Goal: Communication & Community: Answer question/provide support

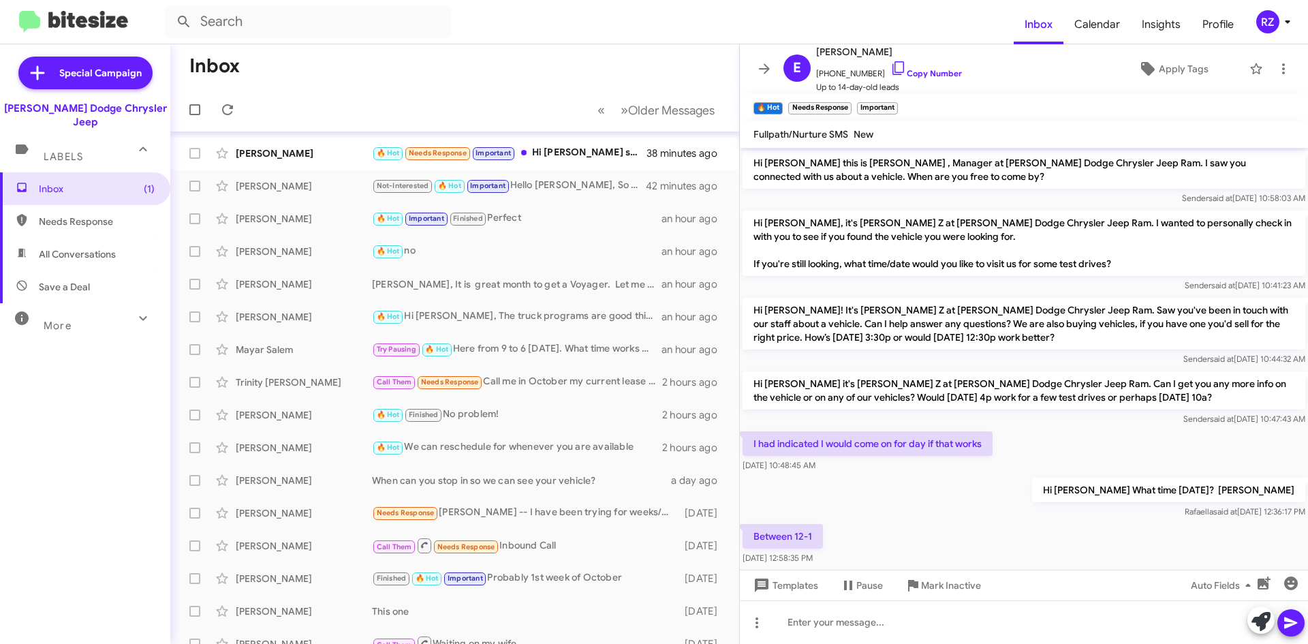
scroll to position [121, 0]
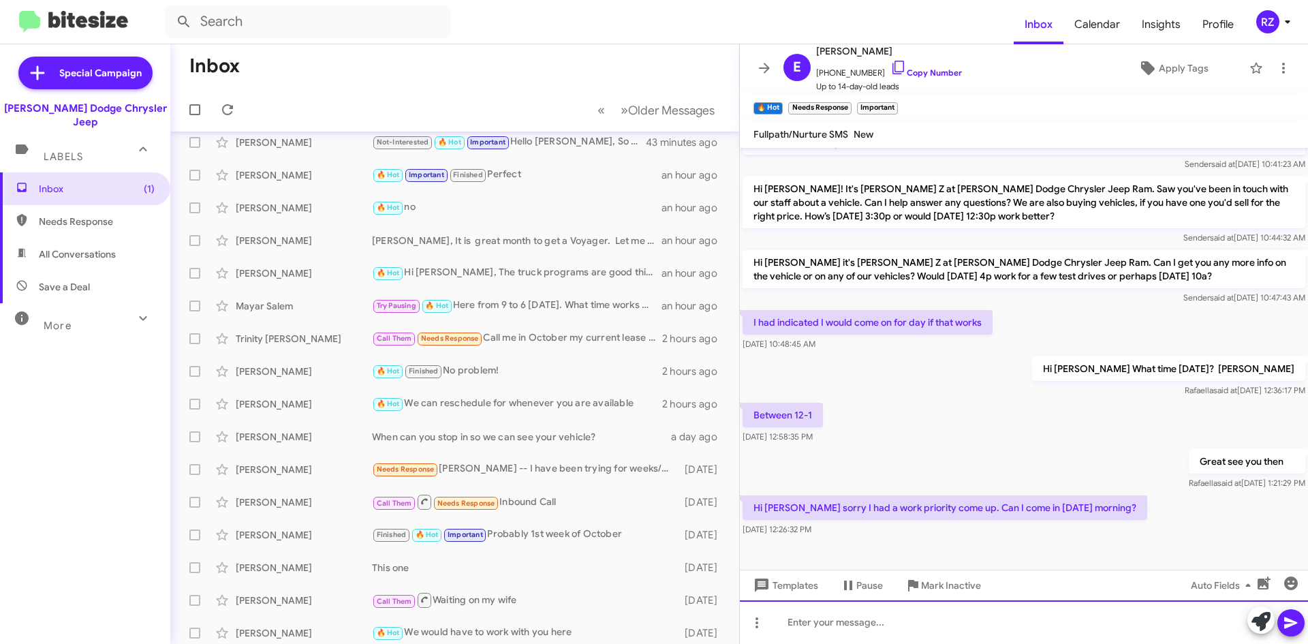
click at [866, 631] on div at bounding box center [1024, 622] width 568 height 44
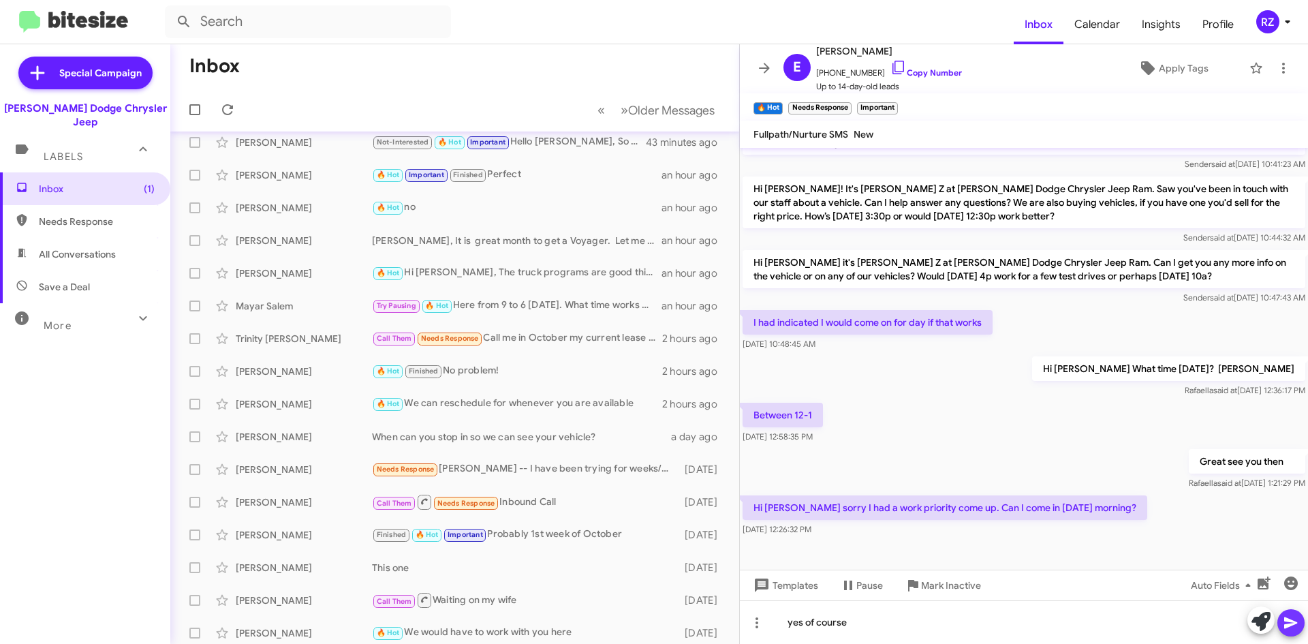
click at [1286, 621] on icon at bounding box center [1290, 622] width 16 height 16
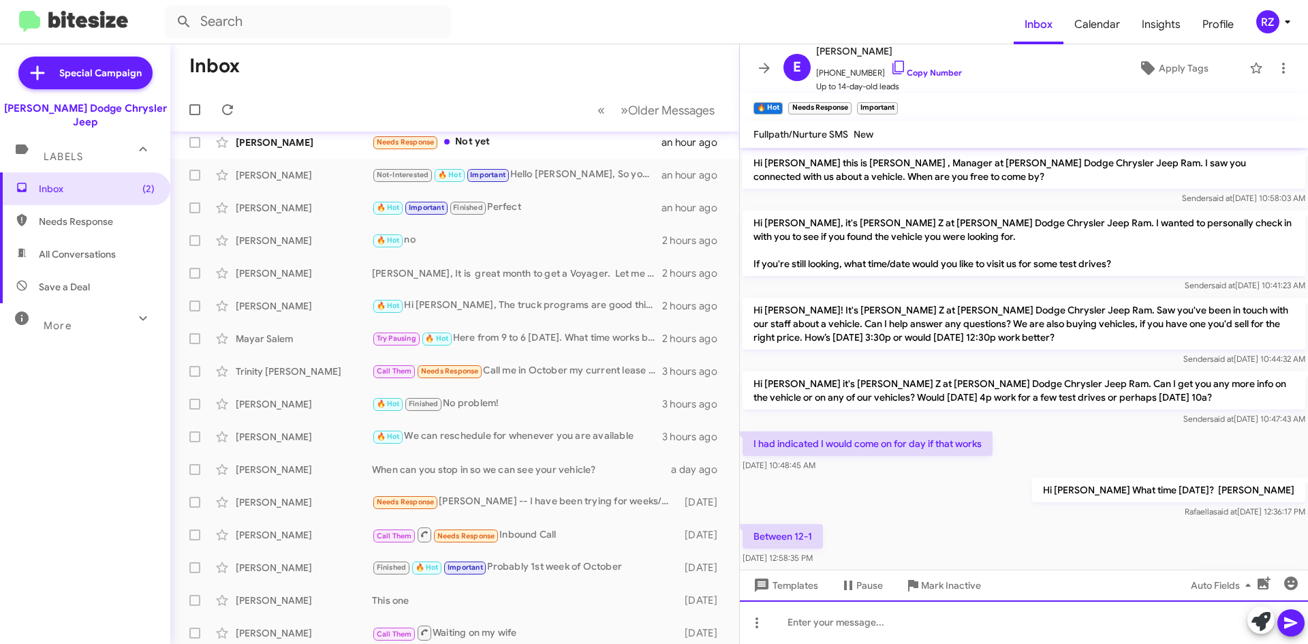
scroll to position [76, 0]
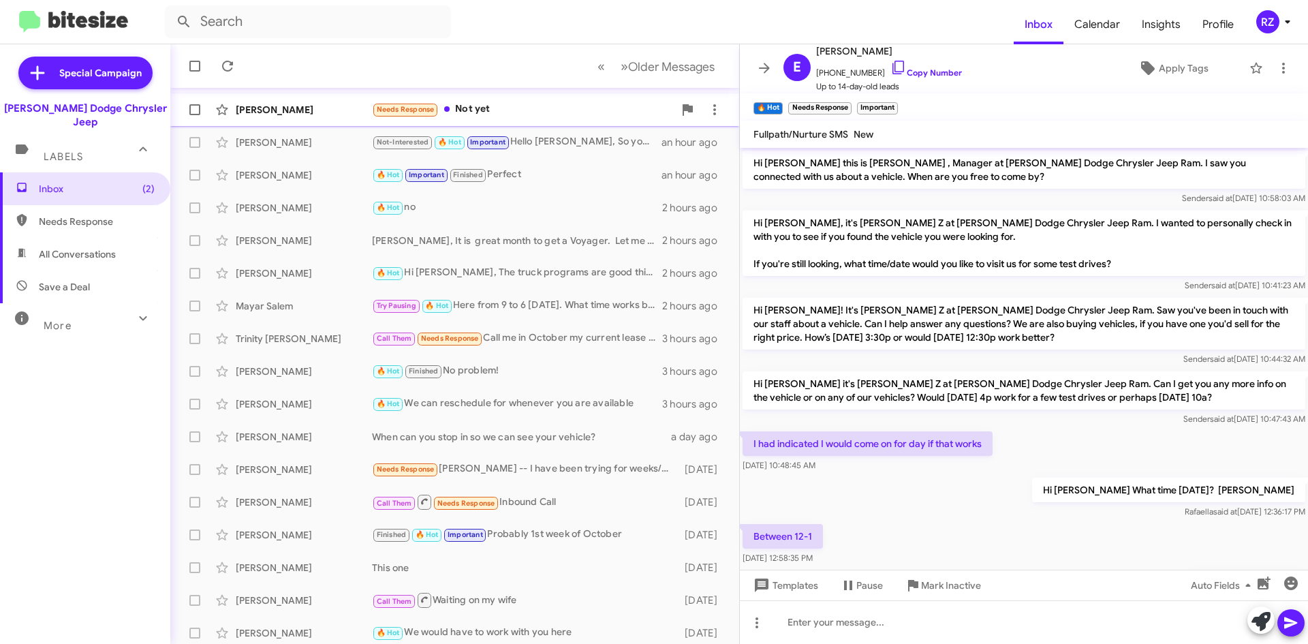
click at [523, 125] on span "[PERSON_NAME] Needs Response Not yet an hour ago" at bounding box center [454, 109] width 569 height 33
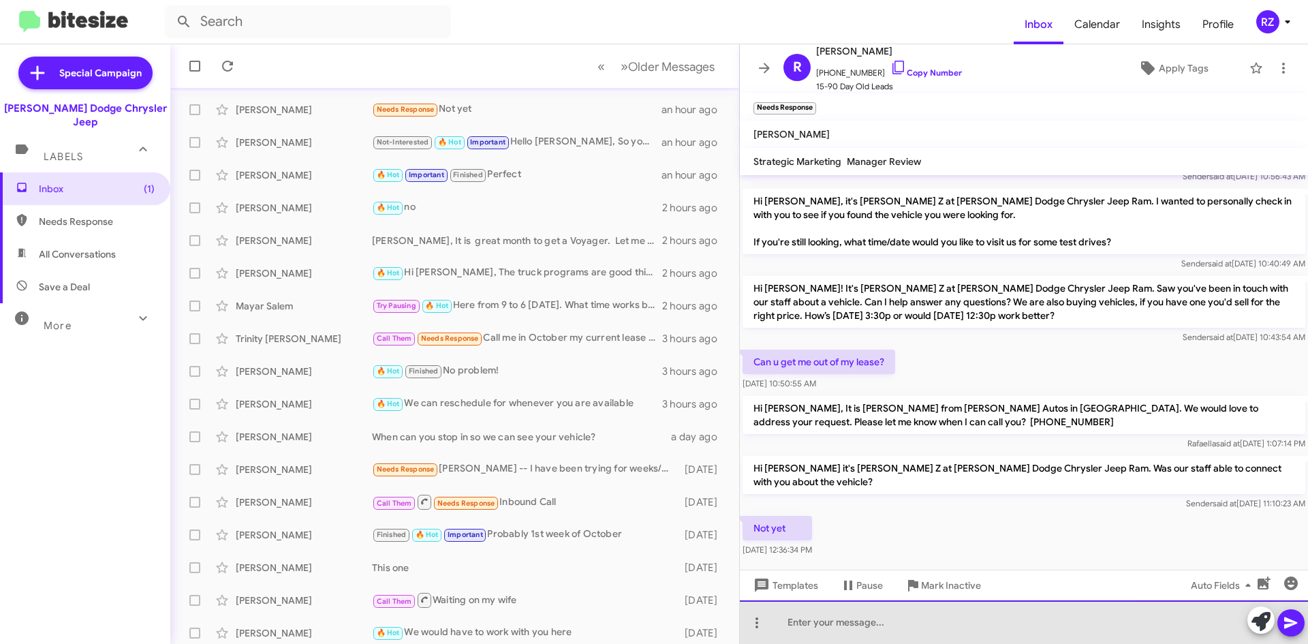
click at [874, 620] on div at bounding box center [1024, 622] width 568 height 44
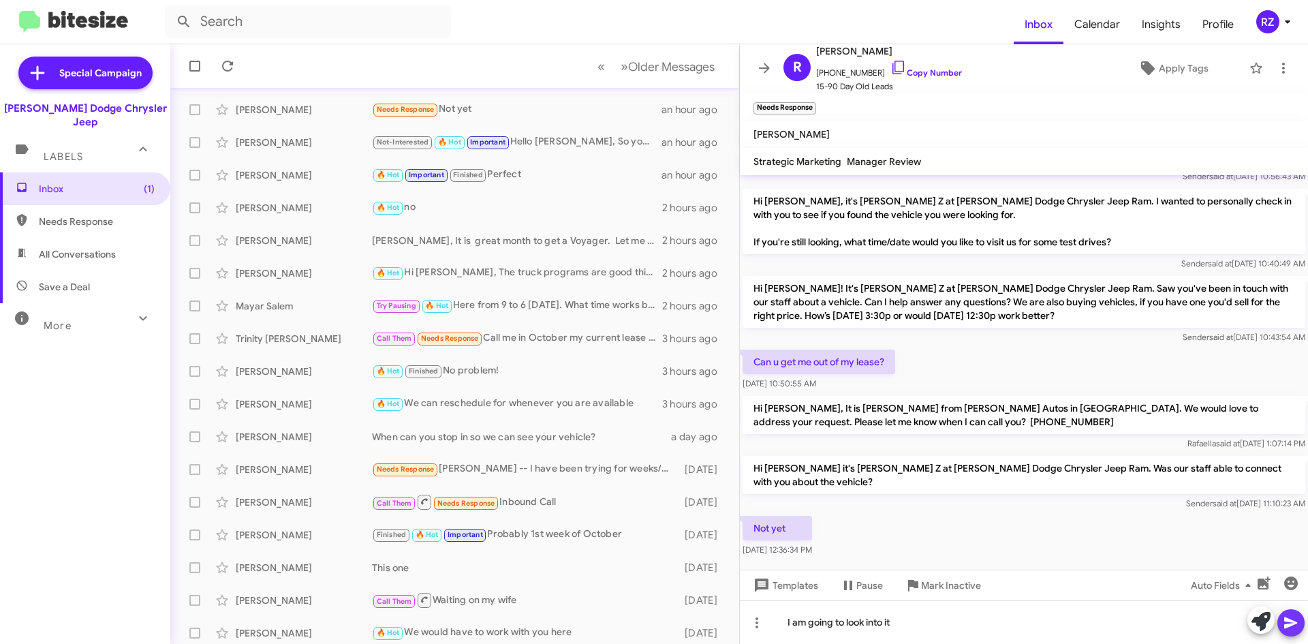
click at [1289, 623] on icon at bounding box center [1290, 623] width 13 height 12
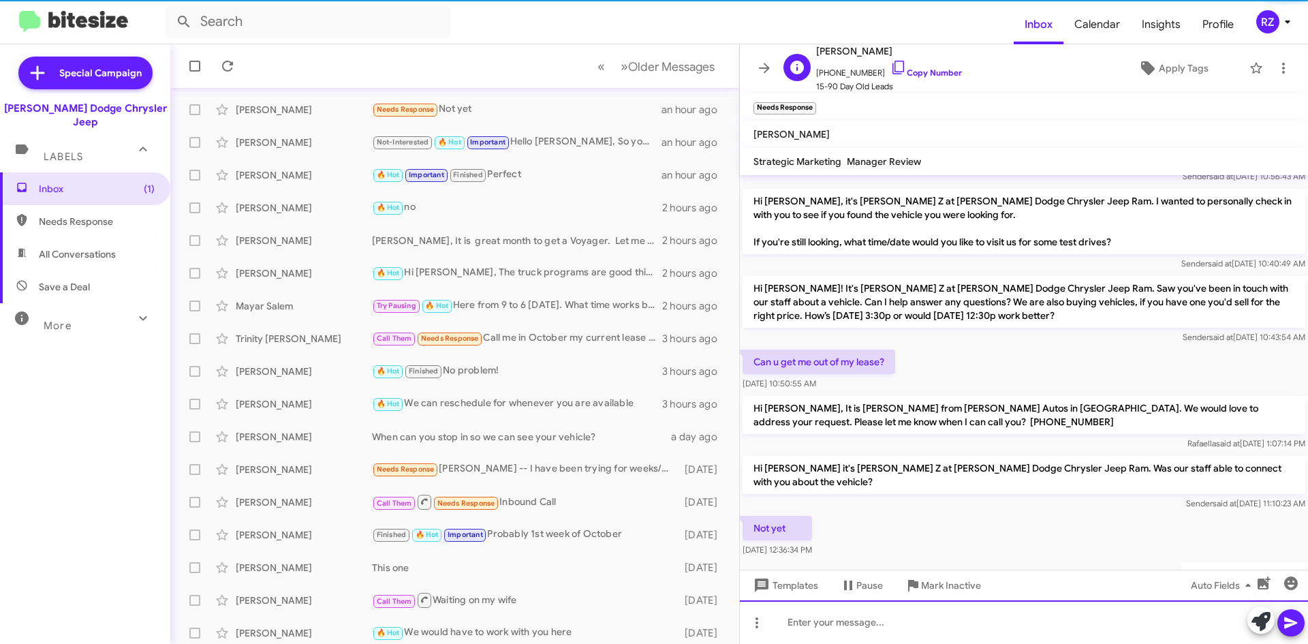
scroll to position [99, 0]
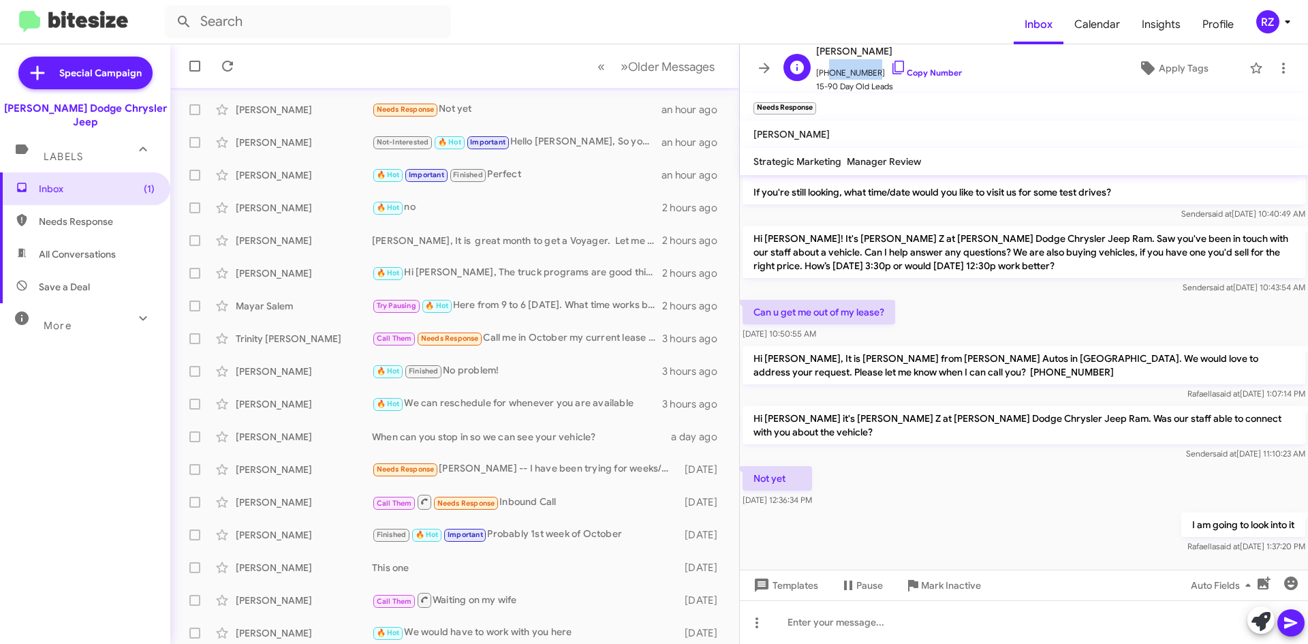
drag, startPoint x: 870, startPoint y: 69, endPoint x: 823, endPoint y: 72, distance: 46.4
click at [823, 72] on span "[PHONE_NUMBER] Copy Number" at bounding box center [889, 69] width 146 height 20
copy span "9084478888"
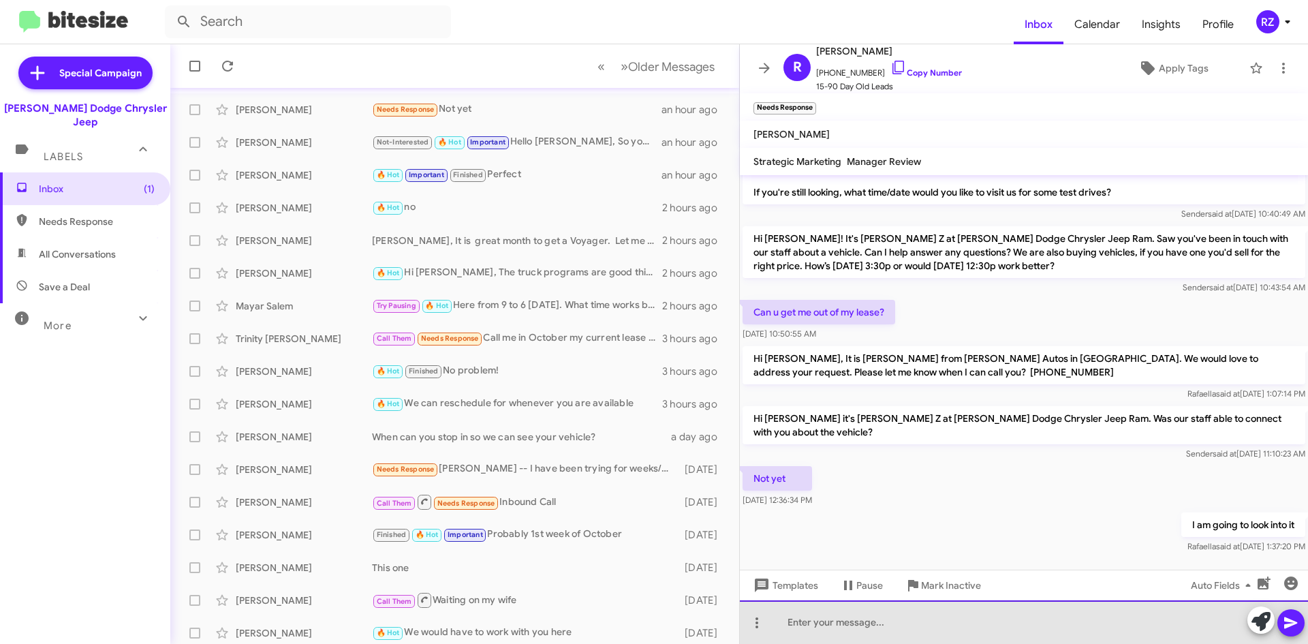
click at [820, 618] on div at bounding box center [1024, 622] width 568 height 44
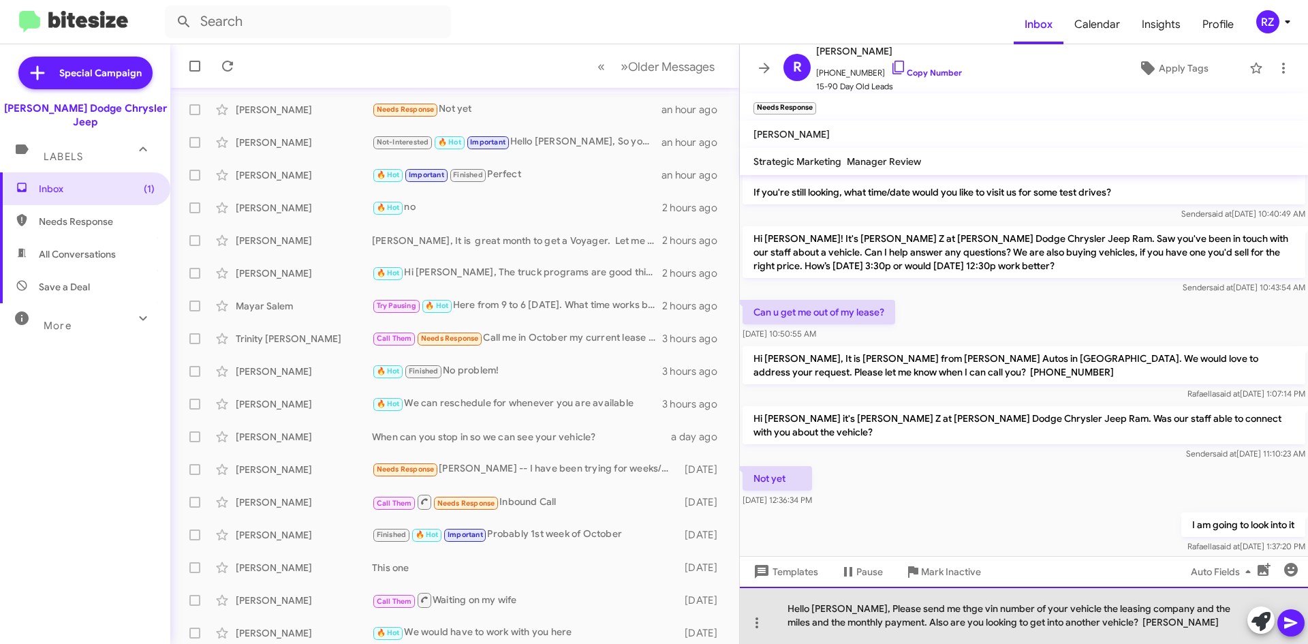
click at [930, 613] on div "Hello [PERSON_NAME], Please send me thge vin number of your vehicle the leasing…" at bounding box center [1024, 614] width 568 height 57
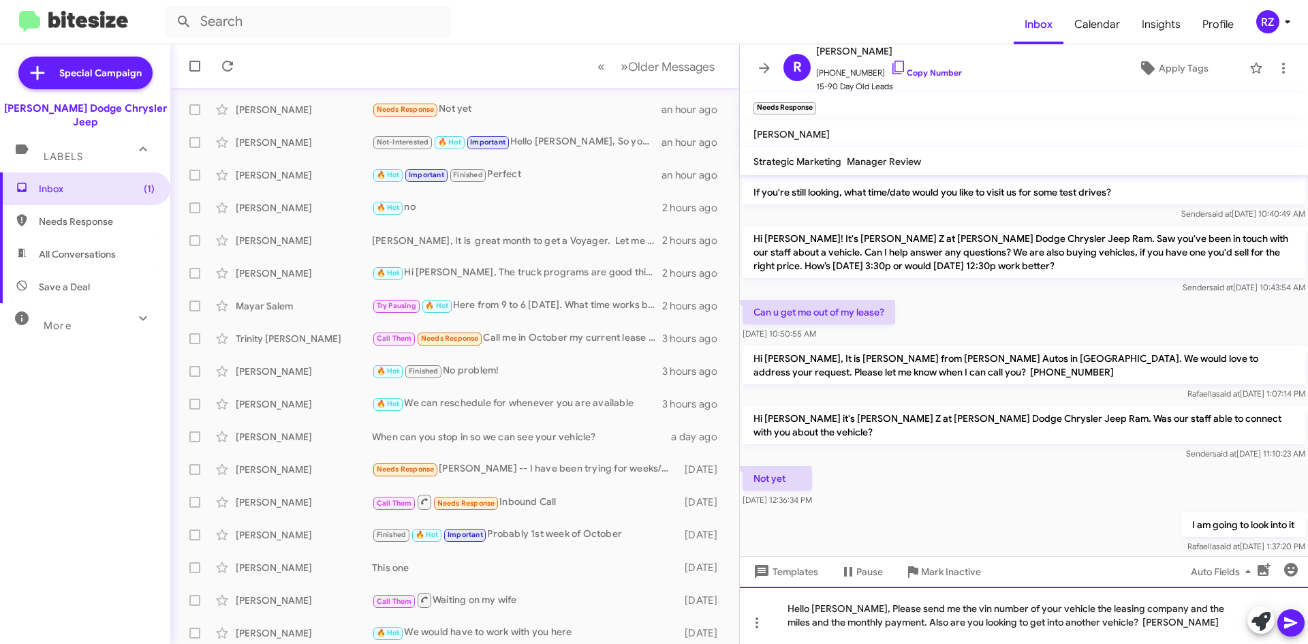
click at [1150, 610] on div "Hello [PERSON_NAME], Please send me the vin number of your vehicle the leasing …" at bounding box center [1024, 614] width 568 height 57
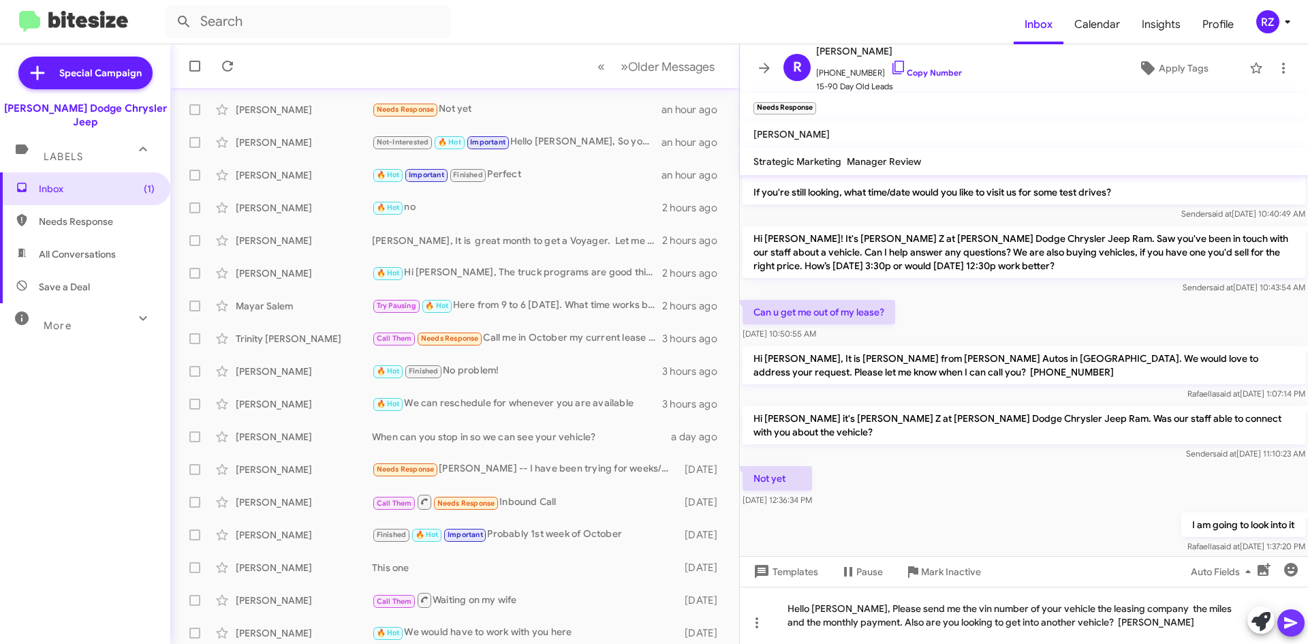
click at [1289, 623] on icon at bounding box center [1290, 623] width 13 height 12
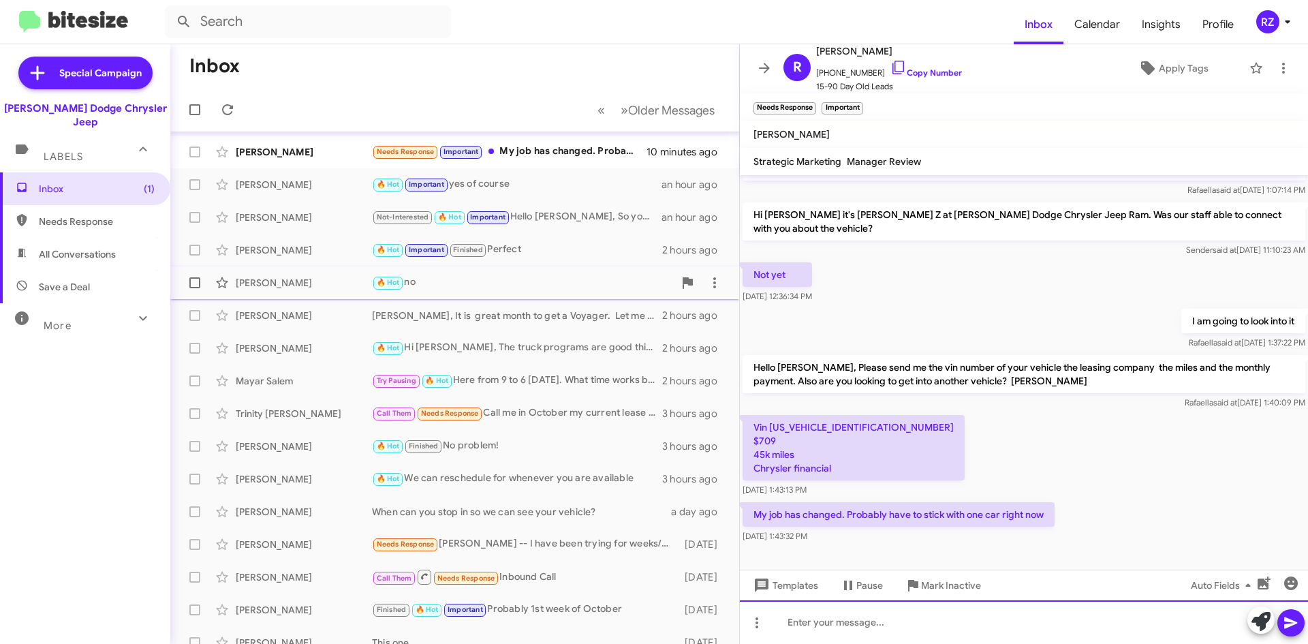
scroll to position [0, 0]
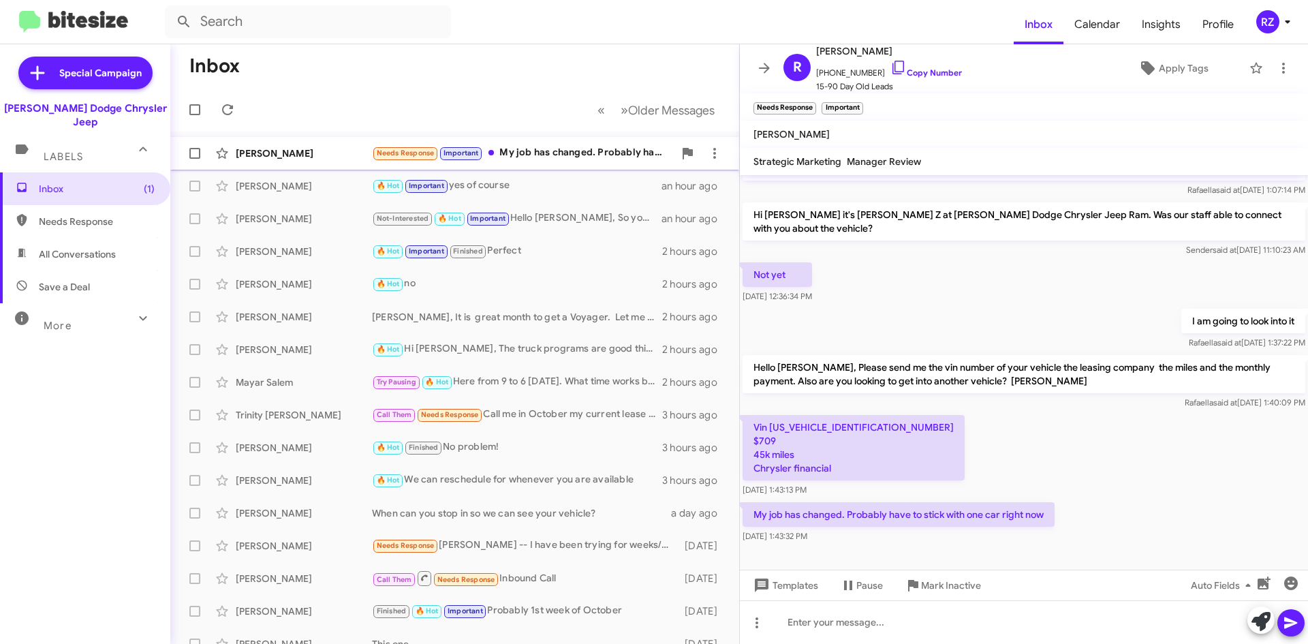
click at [577, 157] on div "Needs Response Important My job has changed. Probably have to stick with one ca…" at bounding box center [523, 153] width 302 height 16
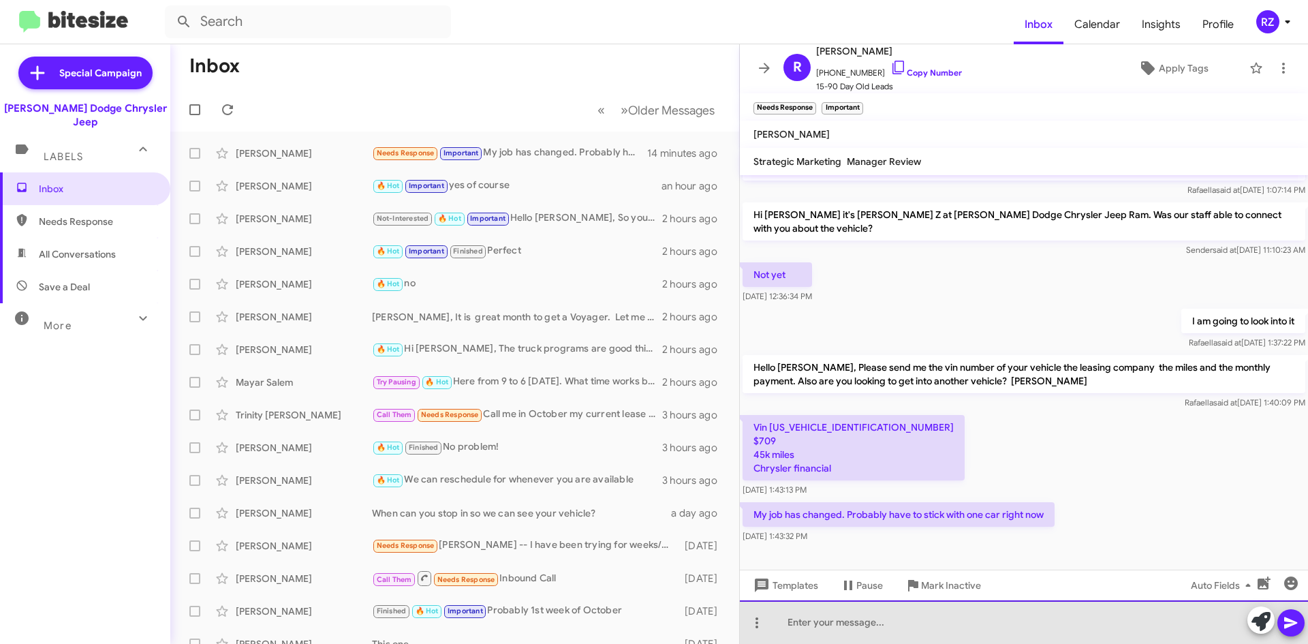
click at [821, 623] on div at bounding box center [1024, 622] width 568 height 44
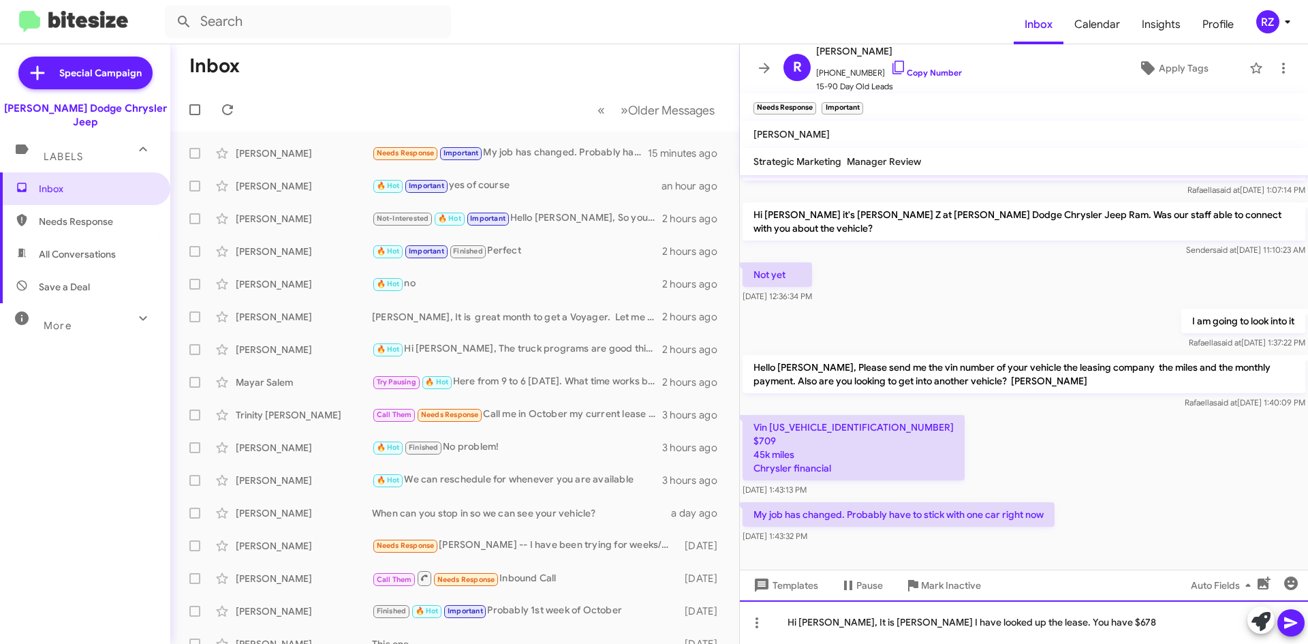
click at [986, 643] on html "Inbox Calendar Insights Profile RZ Special Campaign [PERSON_NAME] Dodge Chrysle…" at bounding box center [654, 322] width 1308 height 644
click at [1062, 622] on div "Hi [PERSON_NAME], It is P0atti I have looked up the lease. You have $678" at bounding box center [1024, 622] width 568 height 44
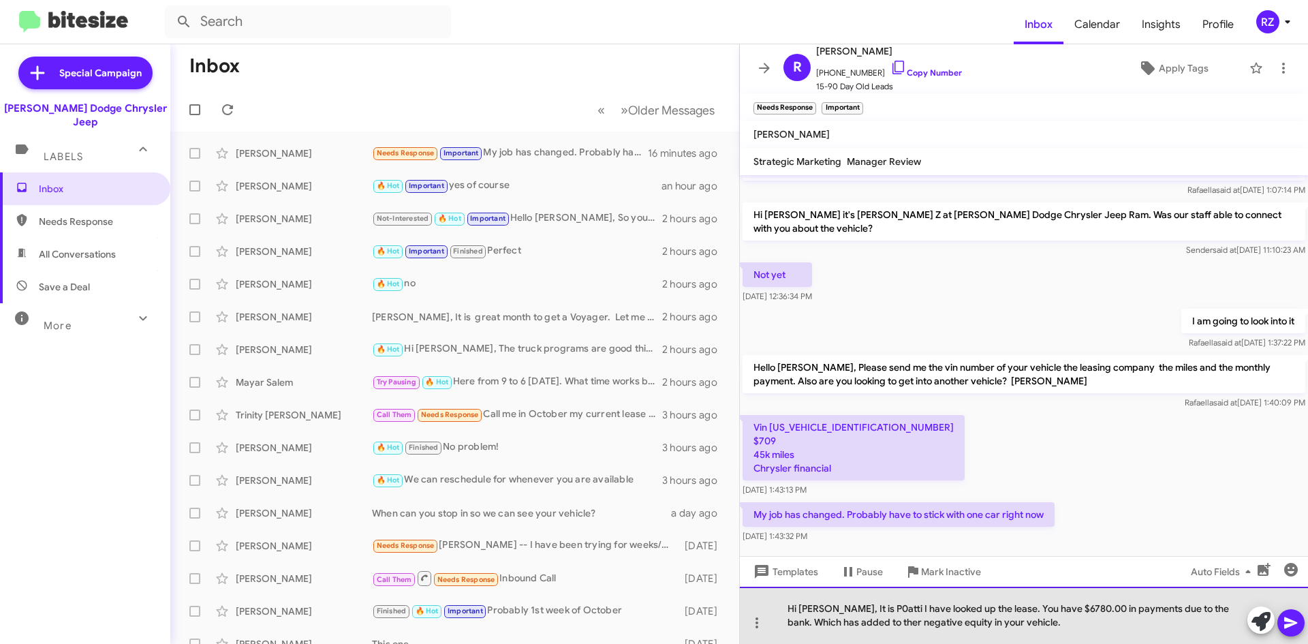
click at [865, 622] on div "Hi [PERSON_NAME], It is P0atti I have looked up the lease. You have $6780.00 in…" at bounding box center [1024, 614] width 568 height 57
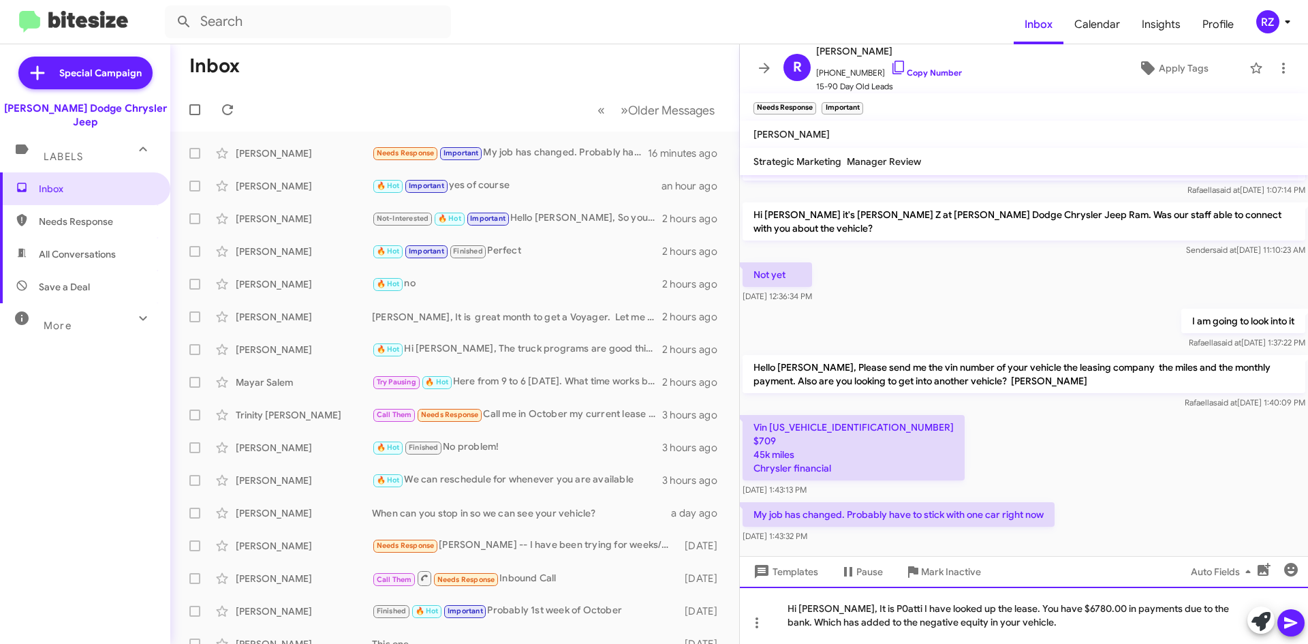
click at [1009, 624] on div "Hi [PERSON_NAME], It is P0atti I have looked up the lease. You have $6780.00 in…" at bounding box center [1024, 614] width 568 height 57
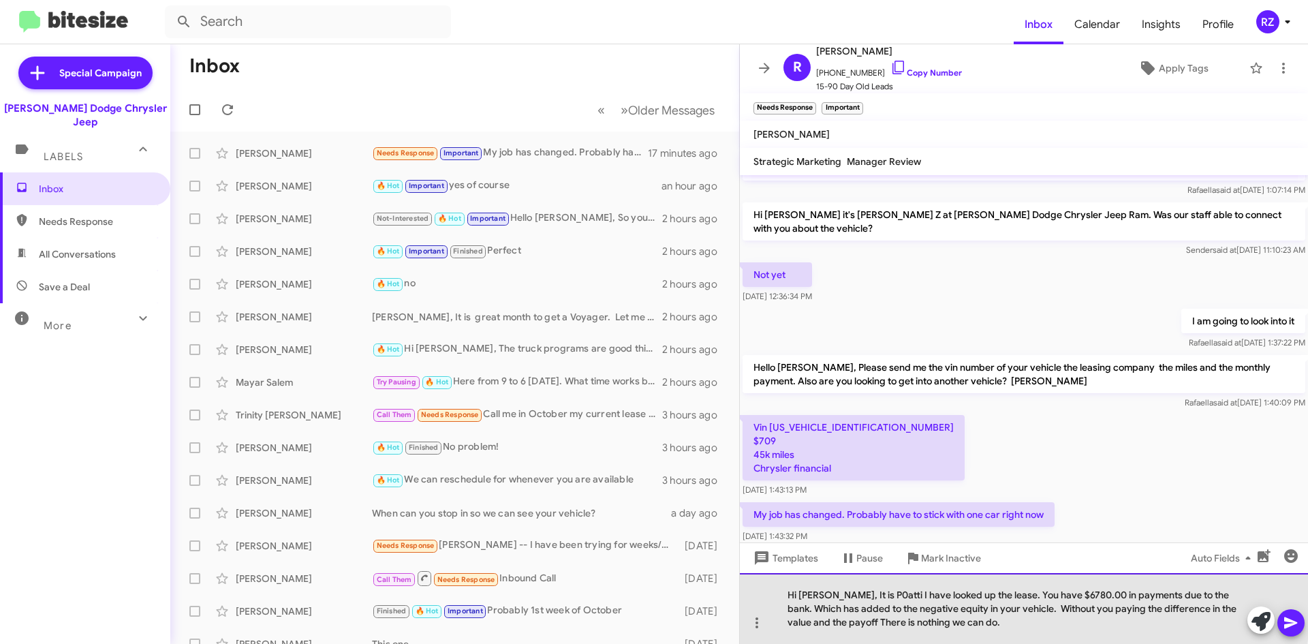
click at [864, 606] on div "Hi [PERSON_NAME], It is P0atti I have looked up the lease. You have $6780.00 in…" at bounding box center [1024, 608] width 568 height 71
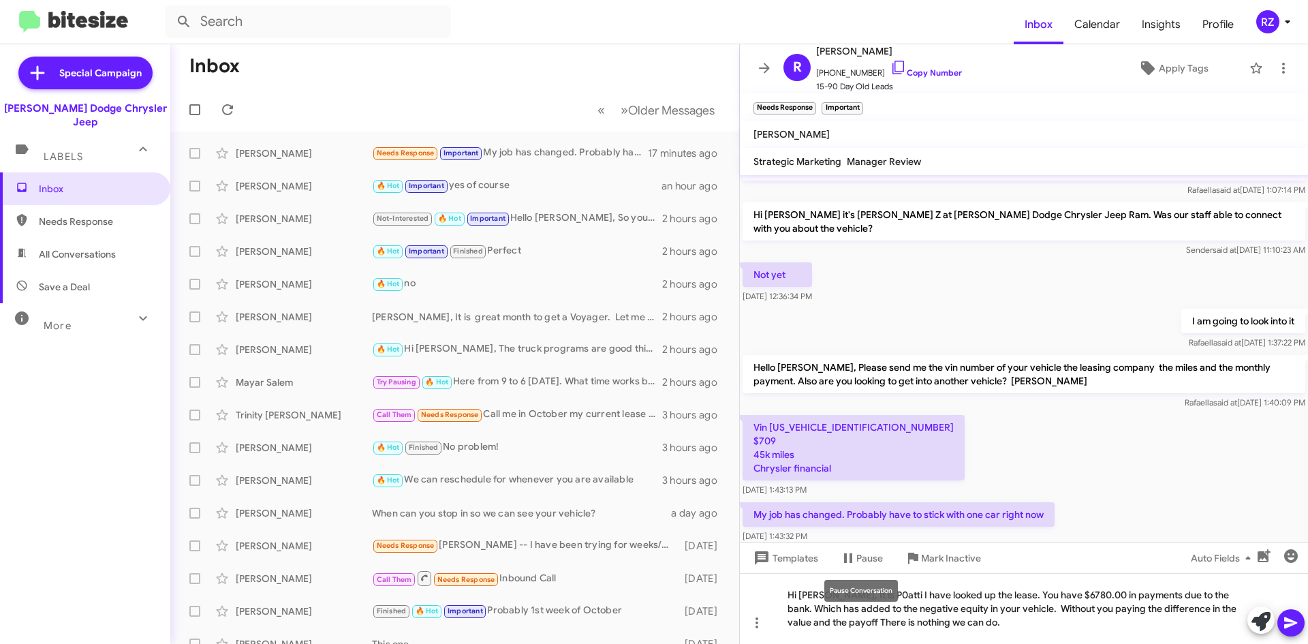
click at [862, 590] on div "Pause Conversation" at bounding box center [861, 591] width 74 height 22
click at [864, 593] on div "Pause Conversation" at bounding box center [861, 591] width 74 height 22
click at [934, 566] on span "Mark Inactive" at bounding box center [951, 557] width 60 height 25
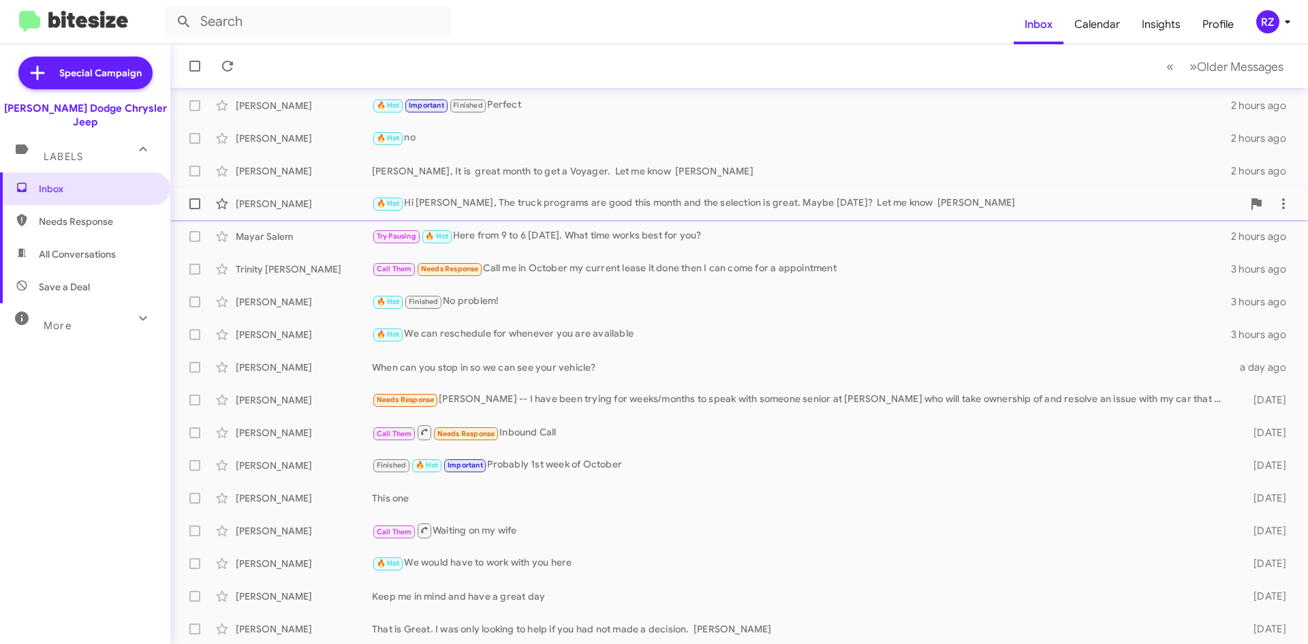
scroll to position [114, 0]
click at [141, 308] on mat-icon at bounding box center [143, 318] width 22 height 22
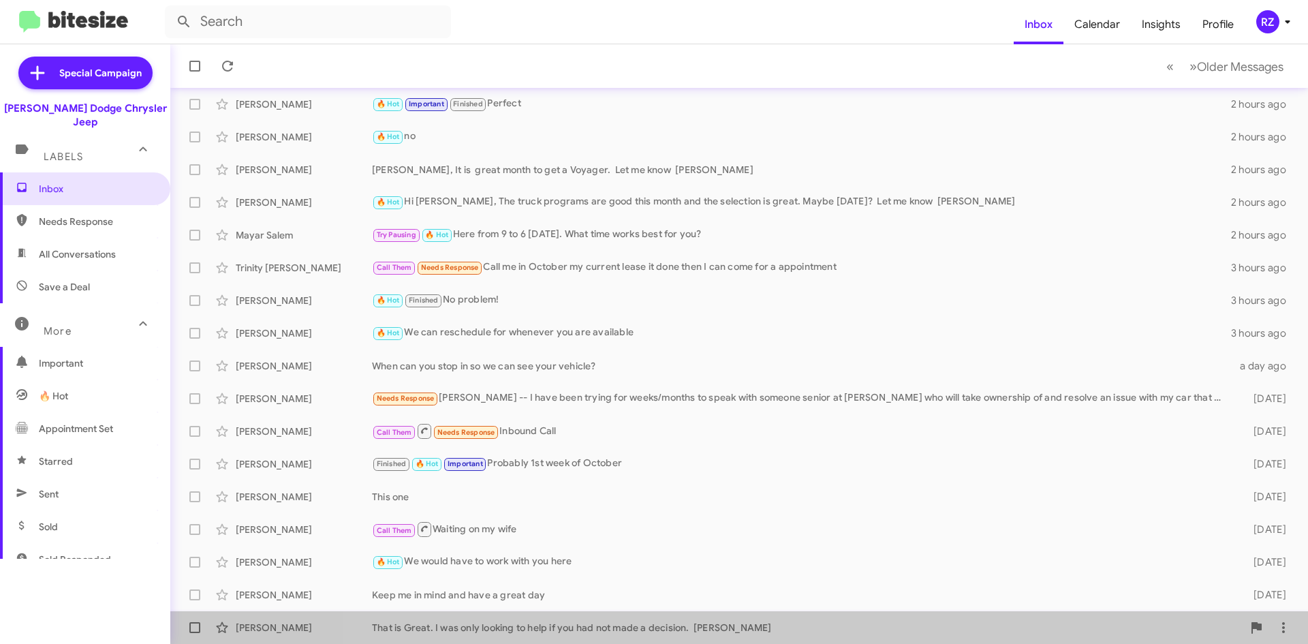
click at [819, 618] on div "[PERSON_NAME] That is Great. I was only looking to help if you had not made a d…" at bounding box center [739, 627] width 1116 height 27
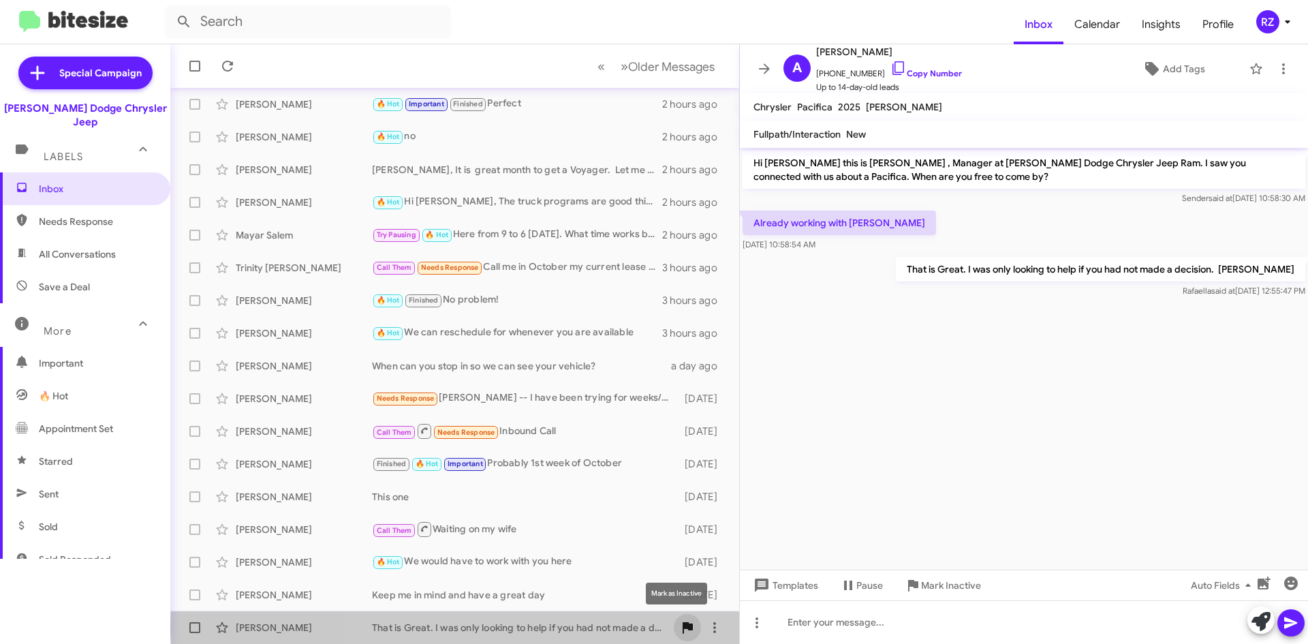
click at [682, 626] on icon at bounding box center [687, 628] width 10 height 12
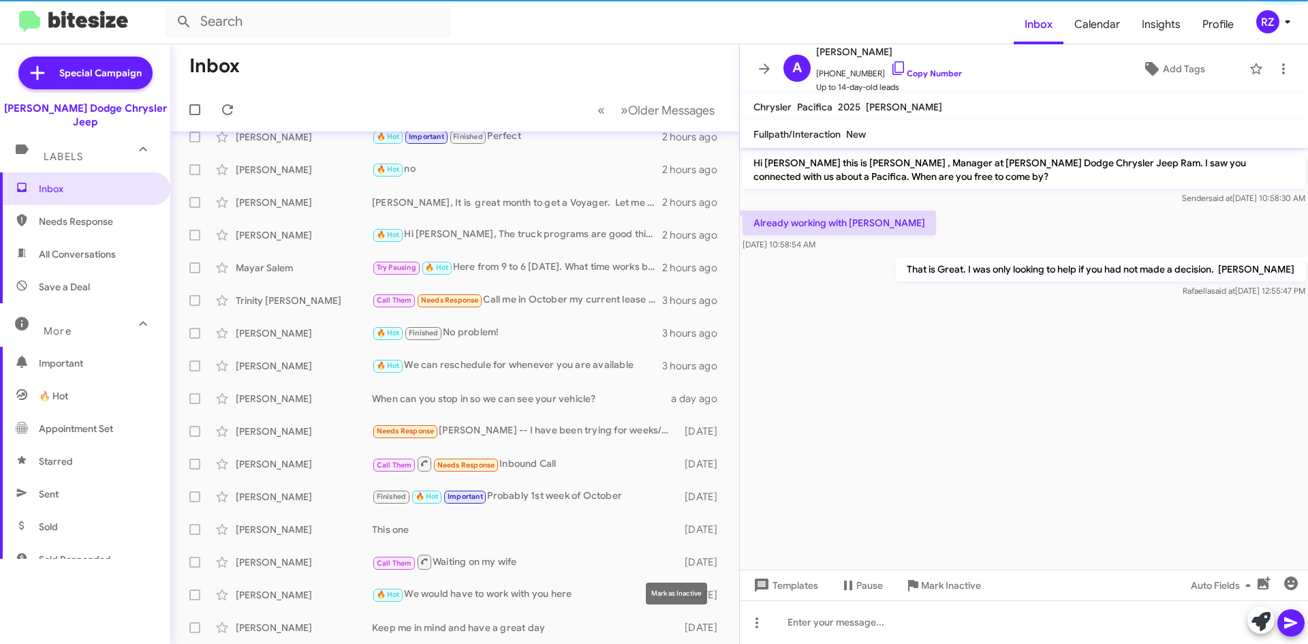
scroll to position [82, 0]
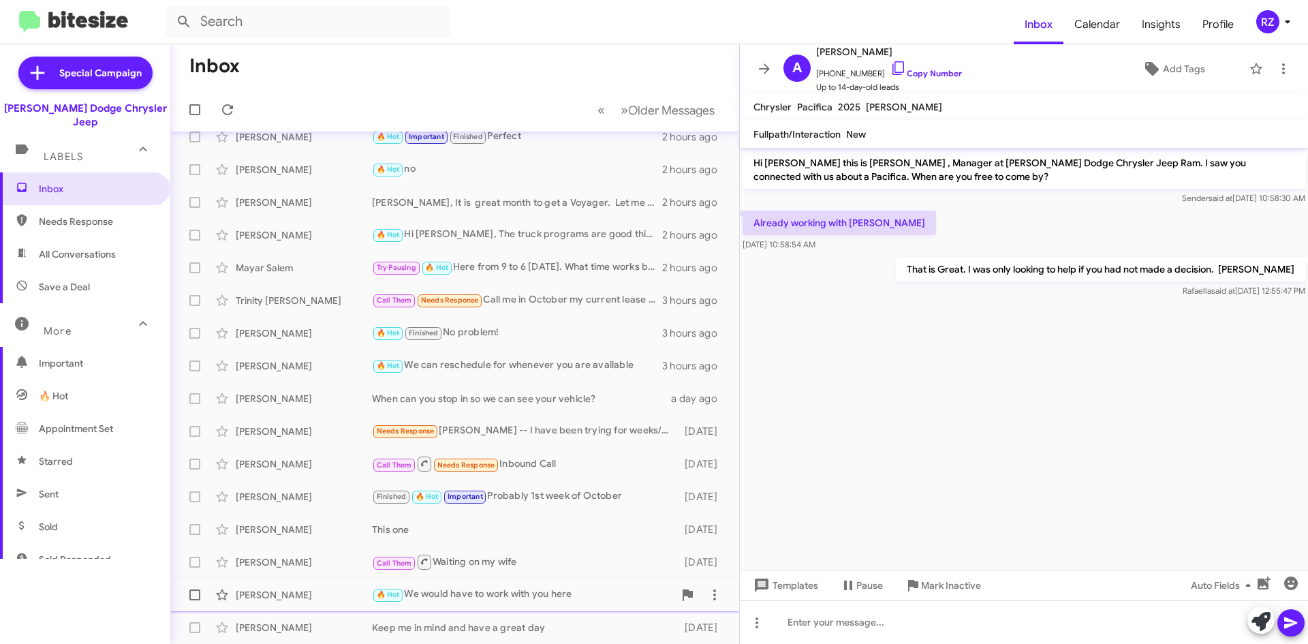
click at [614, 599] on div "🔥 Hot We would have to work with you here" at bounding box center [523, 594] width 302 height 16
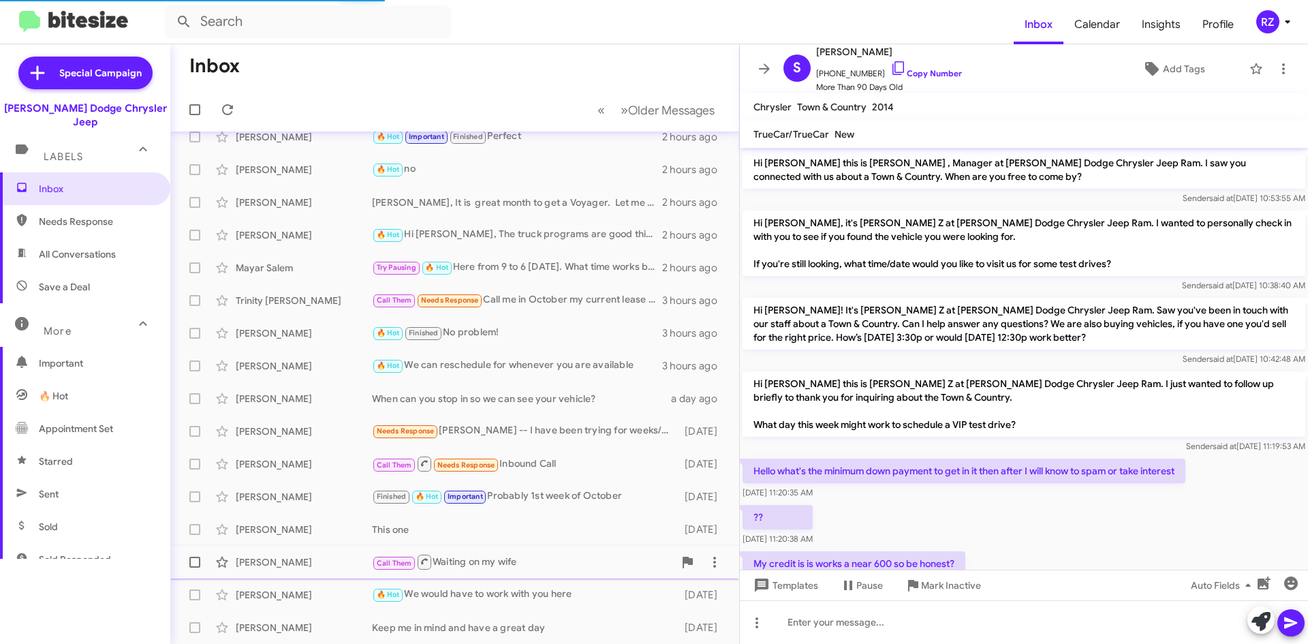
scroll to position [99, 0]
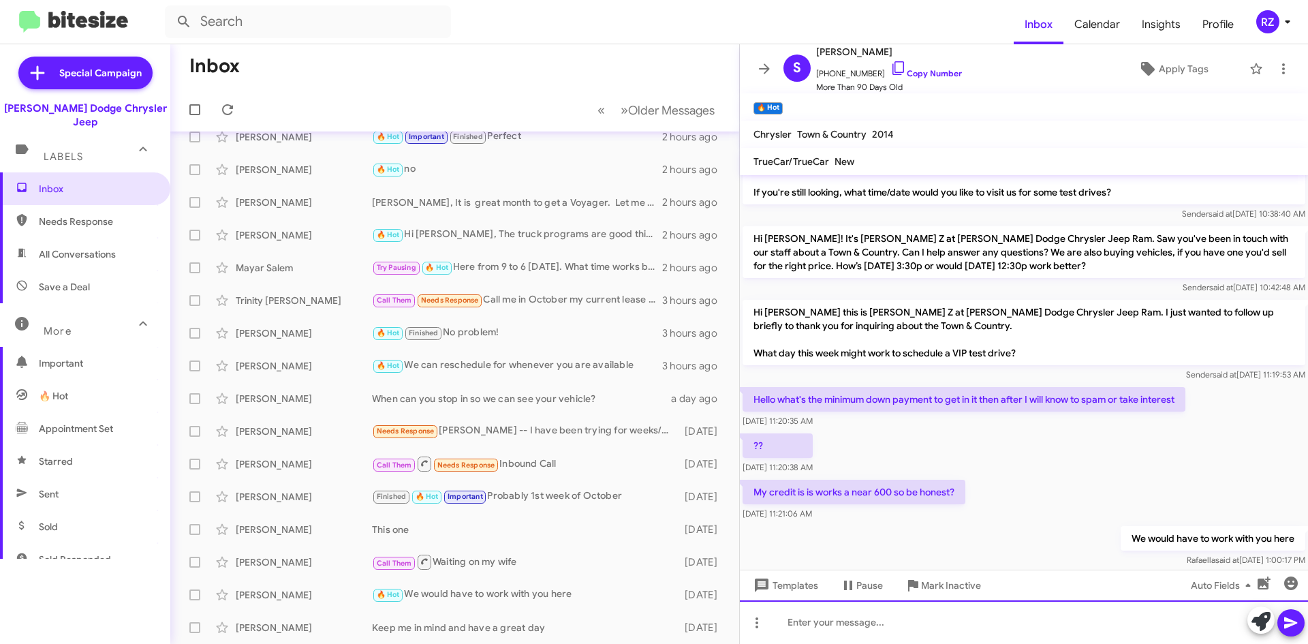
click at [804, 623] on div at bounding box center [1024, 622] width 568 height 44
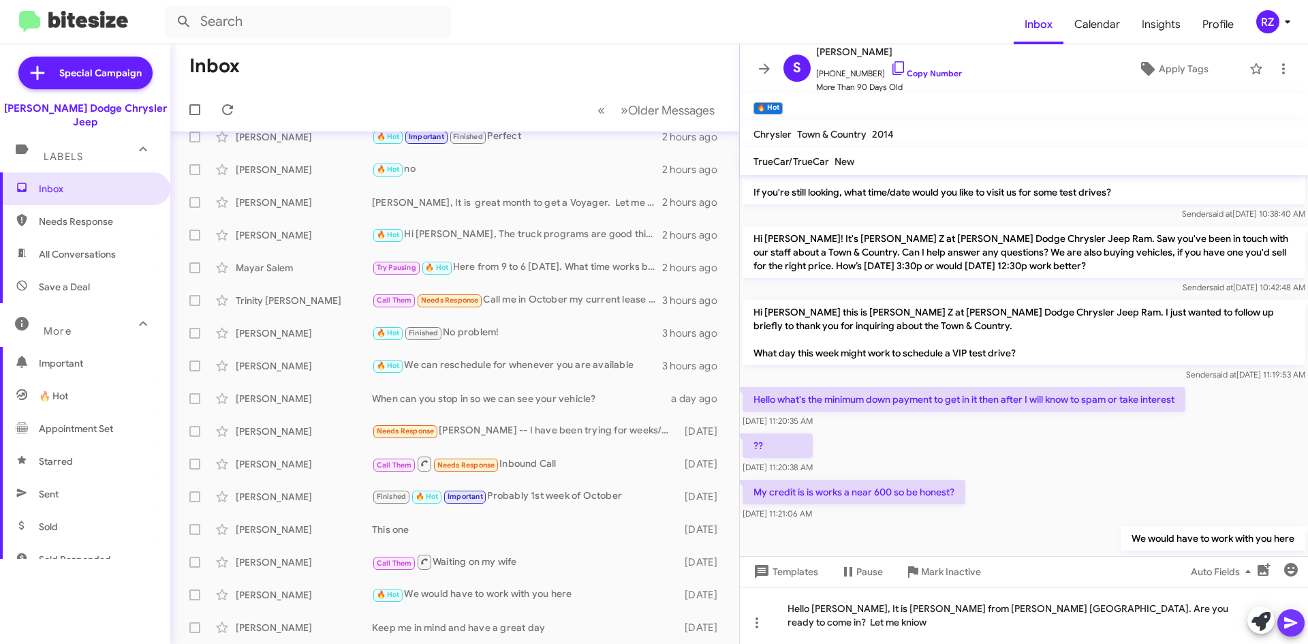
click at [1299, 626] on button at bounding box center [1290, 622] width 27 height 27
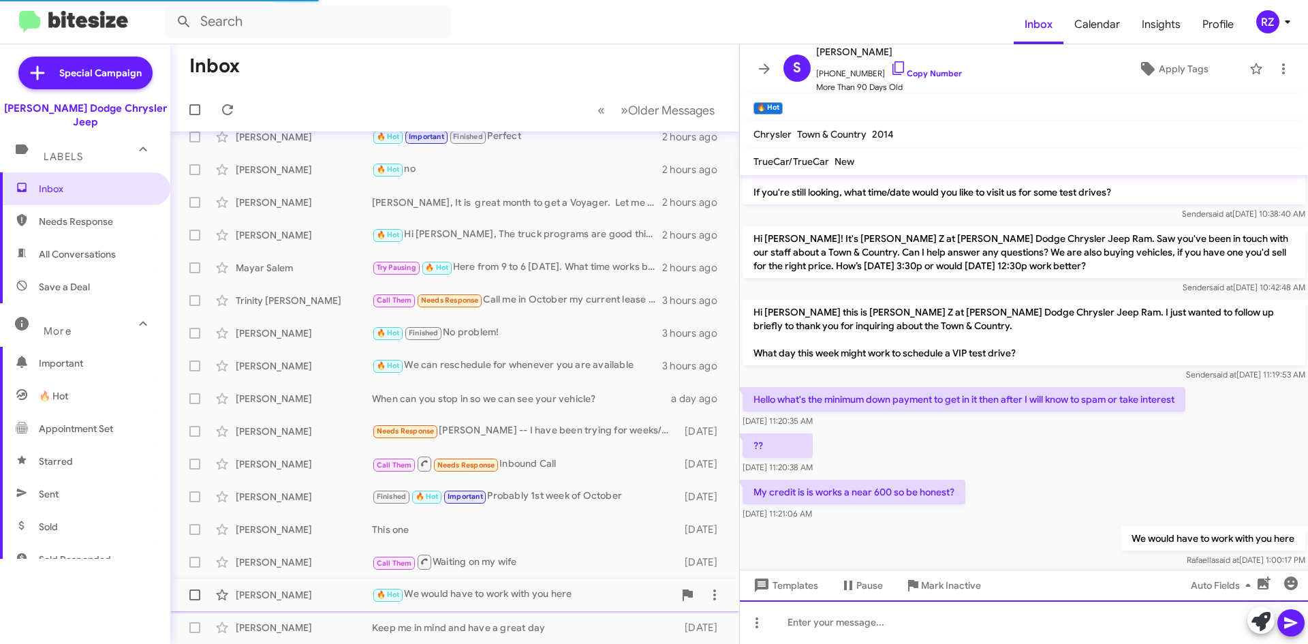
scroll to position [0, 0]
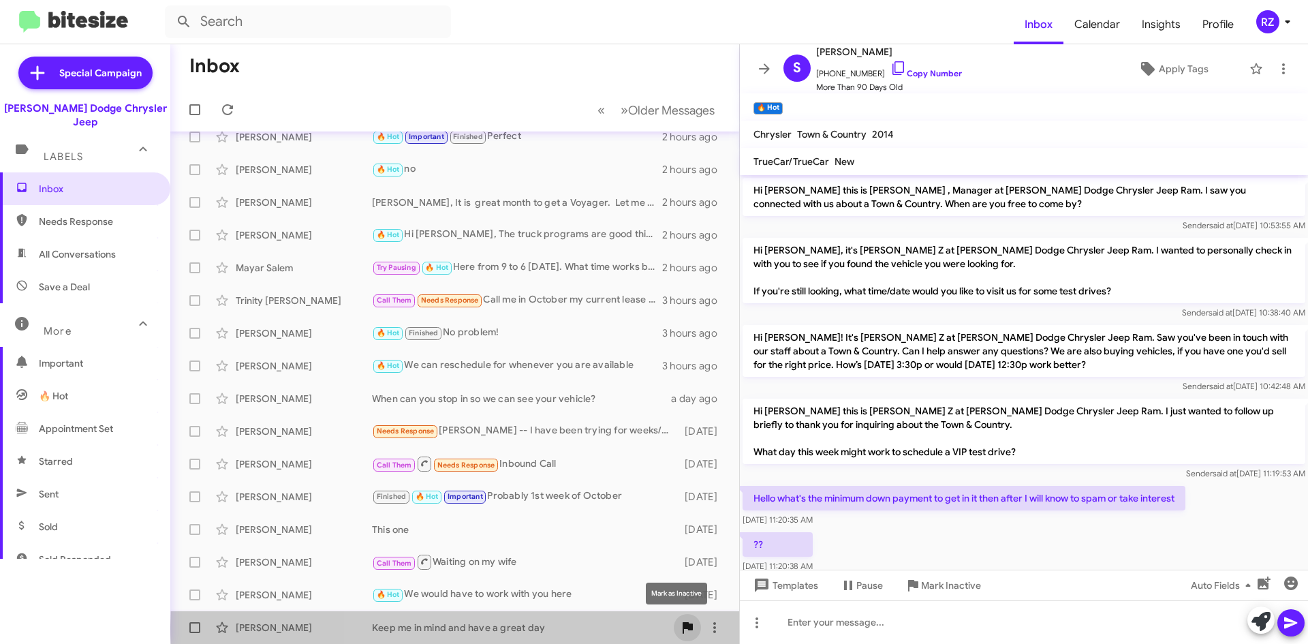
click at [682, 627] on icon at bounding box center [687, 628] width 10 height 12
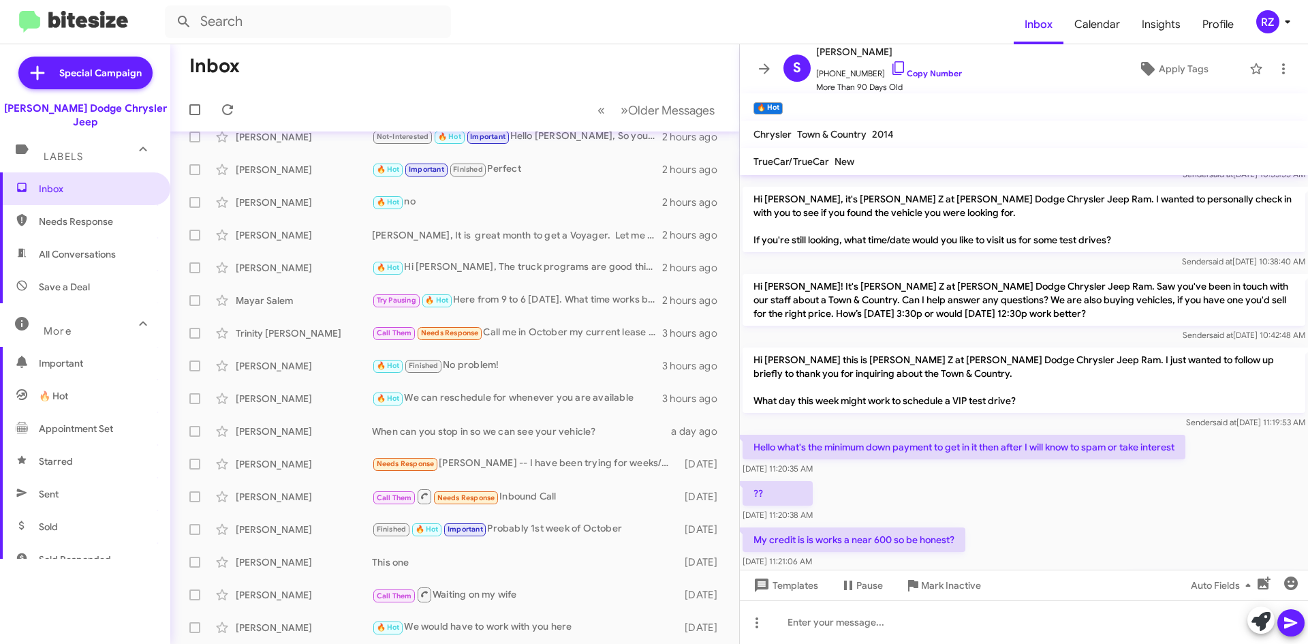
scroll to position [176, 0]
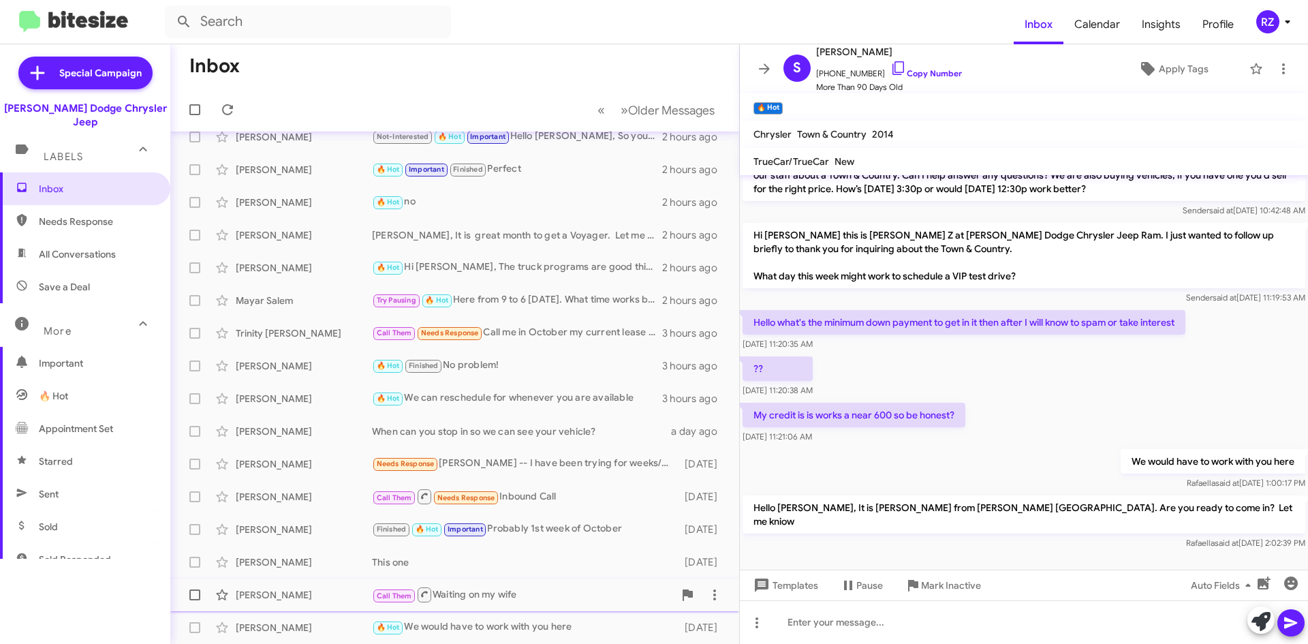
click at [569, 599] on div "Call Them Waiting on my wife" at bounding box center [523, 594] width 302 height 17
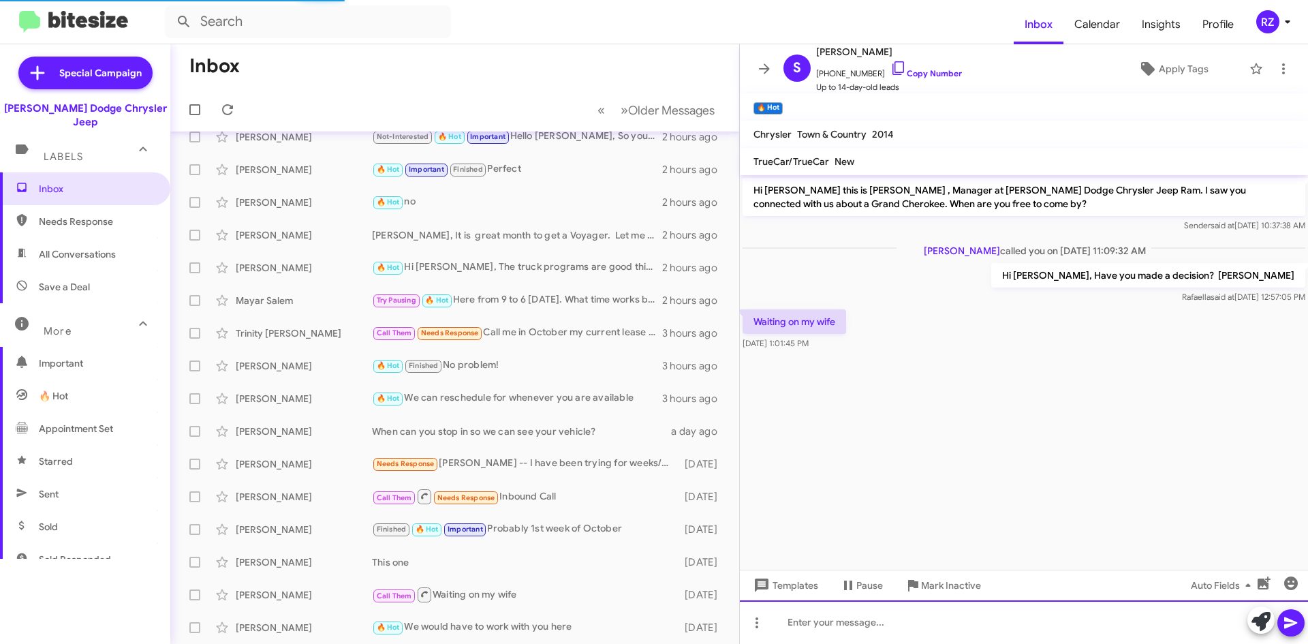
click at [831, 618] on div at bounding box center [1024, 622] width 568 height 44
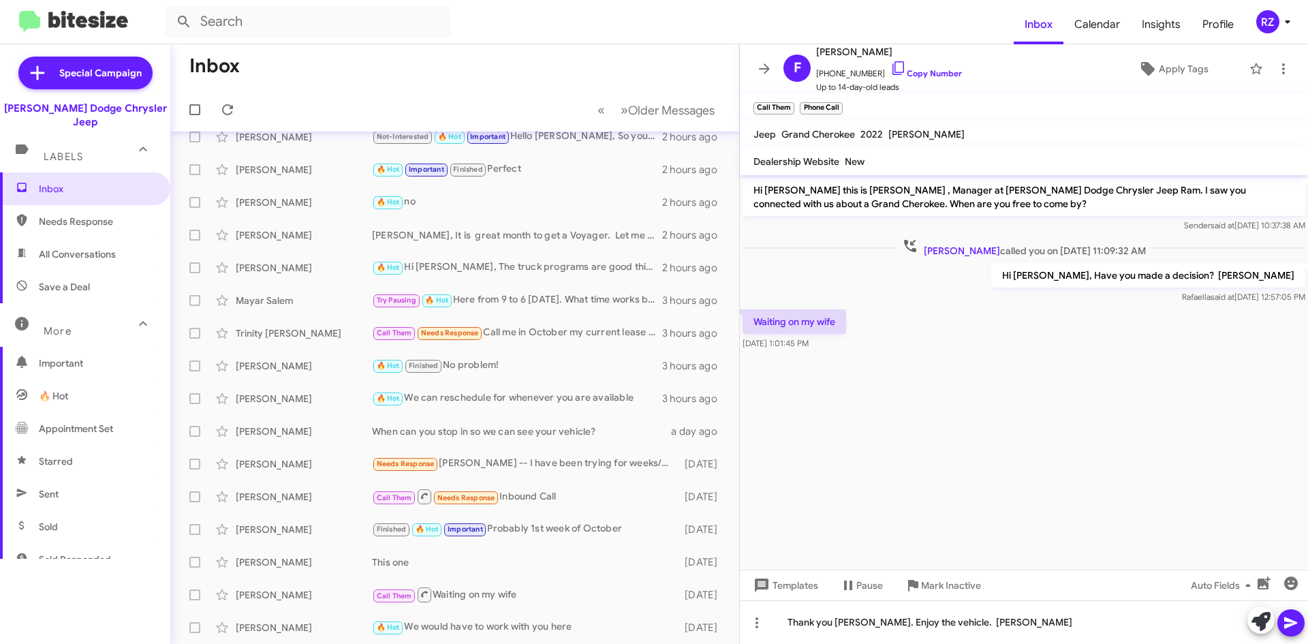
click at [1298, 622] on icon at bounding box center [1290, 622] width 16 height 16
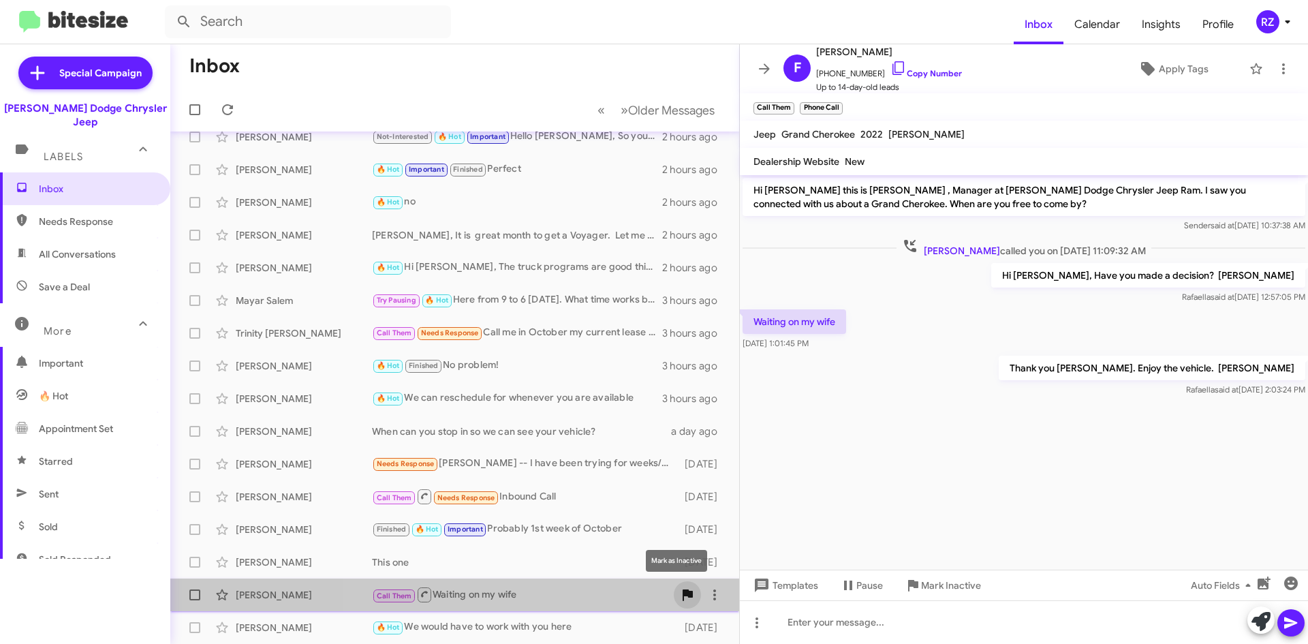
click at [682, 592] on icon at bounding box center [687, 595] width 10 height 12
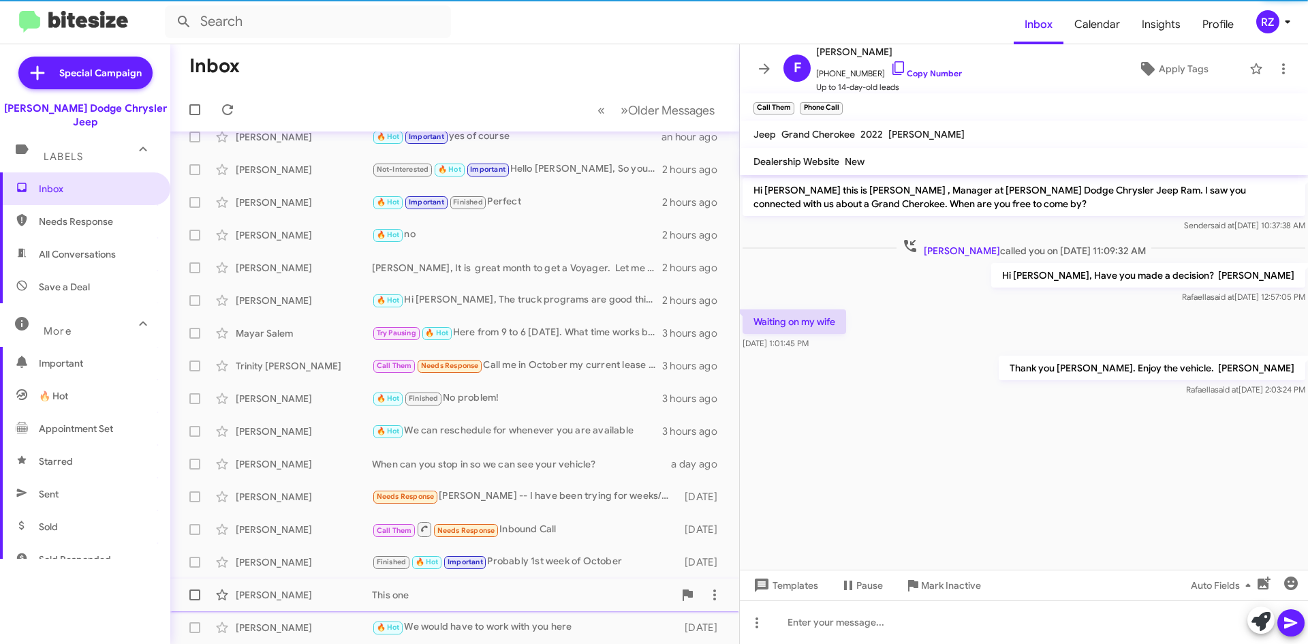
scroll to position [16, 0]
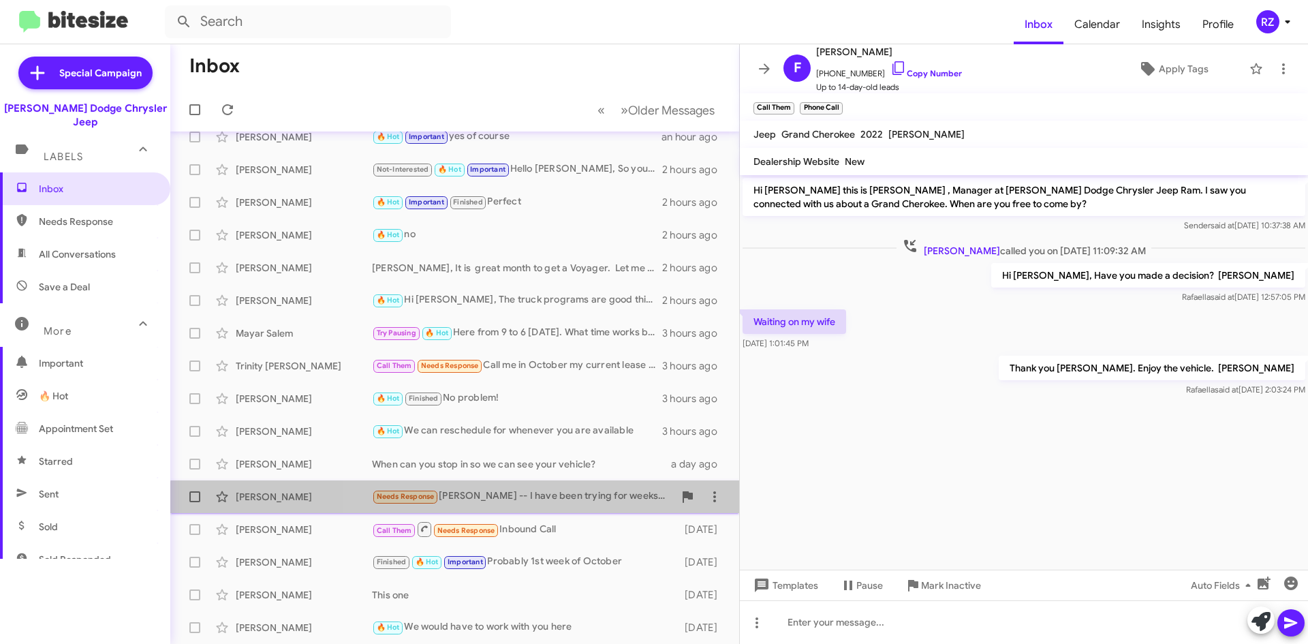
click at [571, 505] on div "[PERSON_NAME] Needs Response [PERSON_NAME] -- I have been trying for weeks/mont…" at bounding box center [454, 496] width 547 height 27
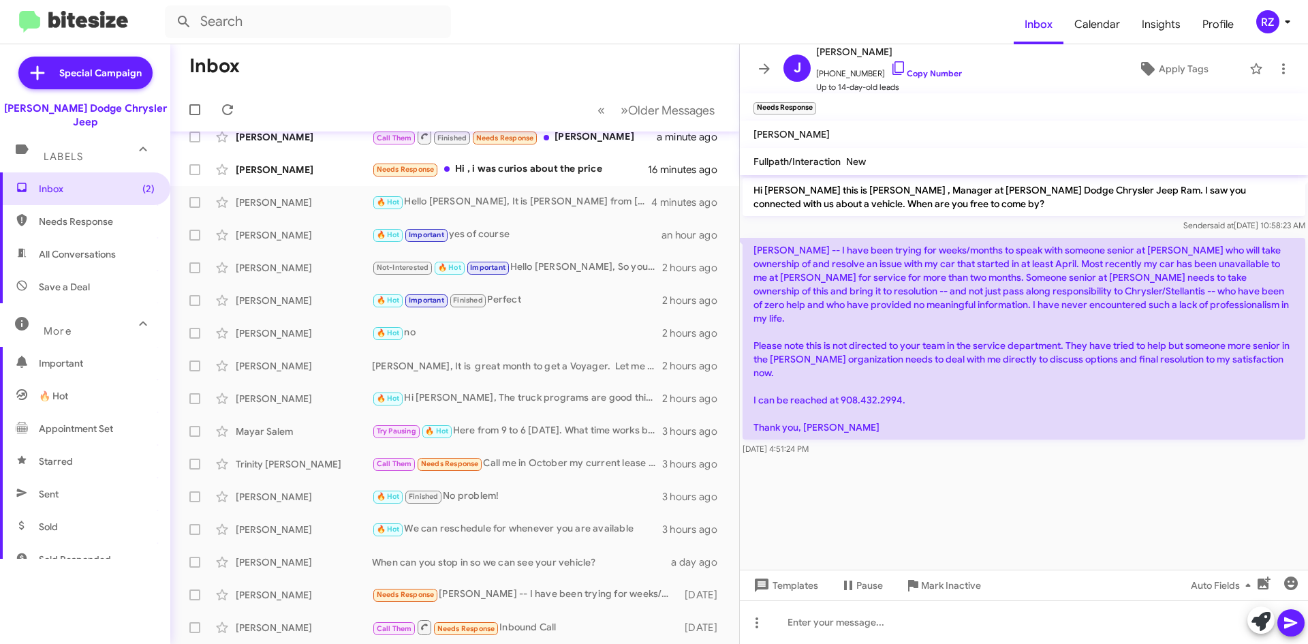
scroll to position [49, 0]
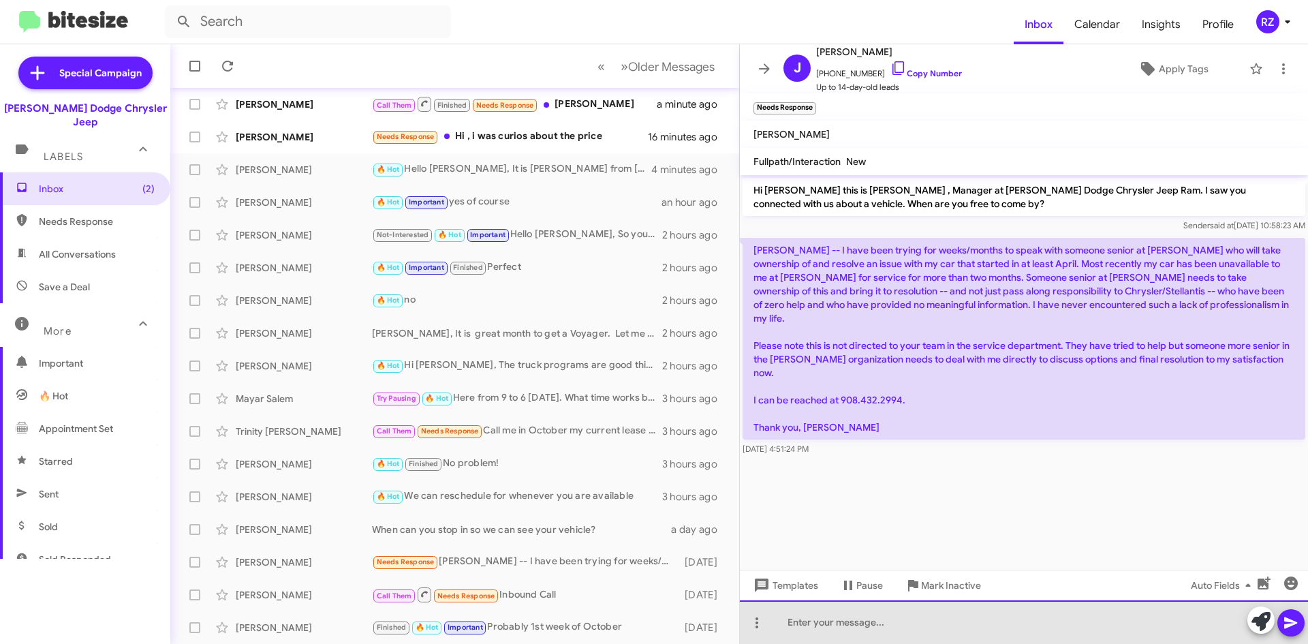
click at [831, 633] on div at bounding box center [1024, 622] width 568 height 44
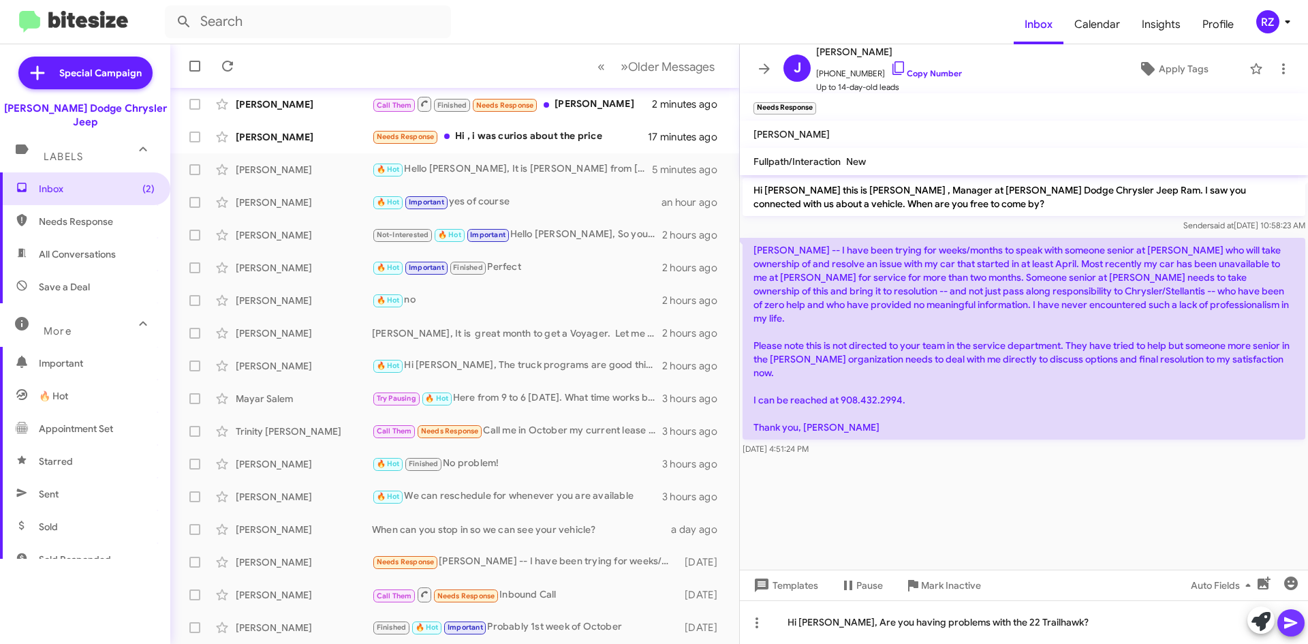
click at [1291, 622] on icon at bounding box center [1290, 623] width 13 height 12
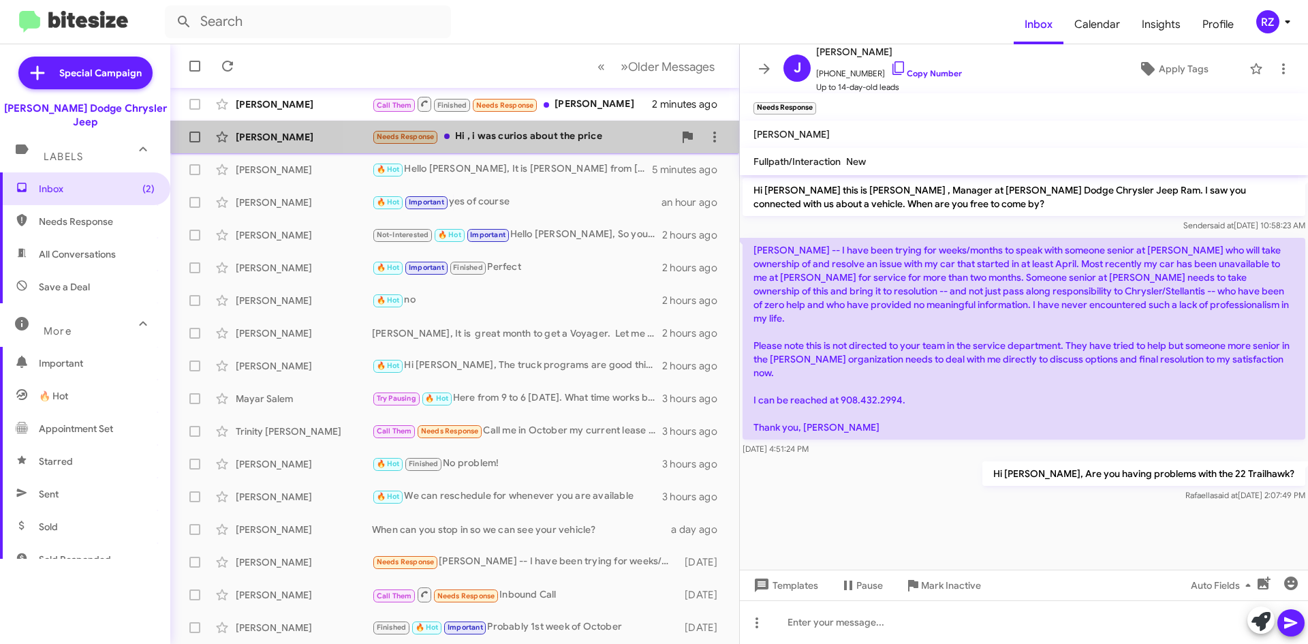
click at [560, 142] on div "Needs Response Hi , i was curios about the price" at bounding box center [523, 137] width 302 height 16
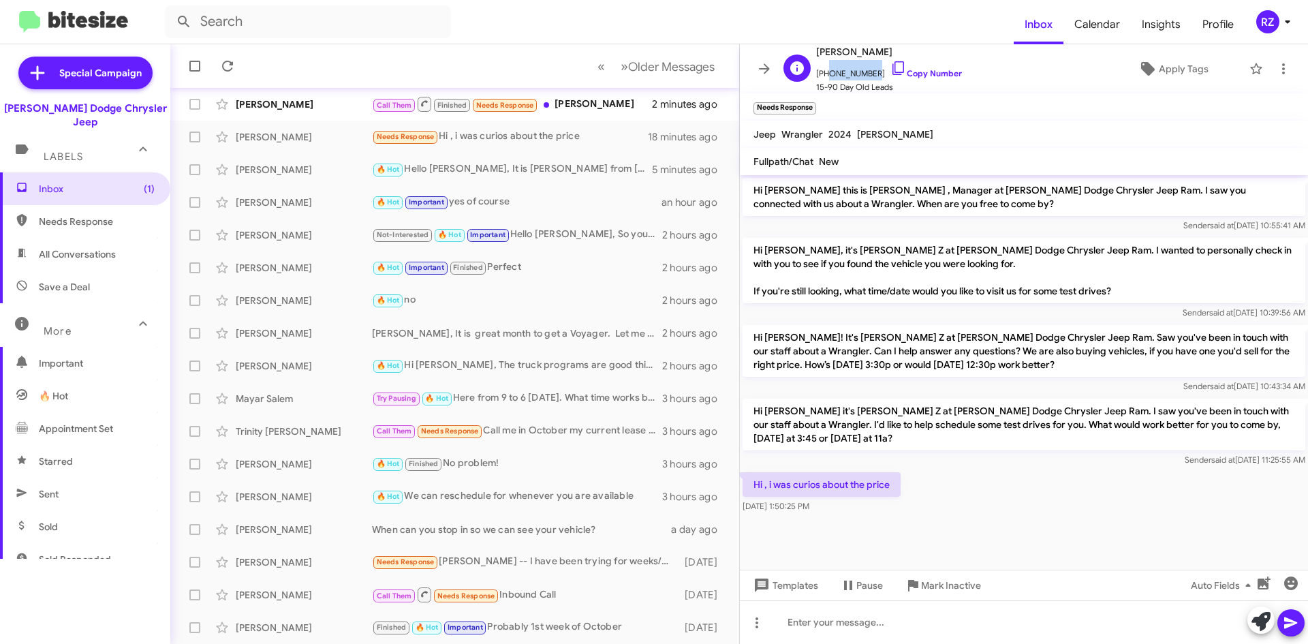
drag, startPoint x: 868, startPoint y: 73, endPoint x: 823, endPoint y: 71, distance: 44.3
click at [823, 71] on span "[PHONE_NUMBER] Copy Number" at bounding box center [889, 70] width 146 height 20
copy span "6465381701"
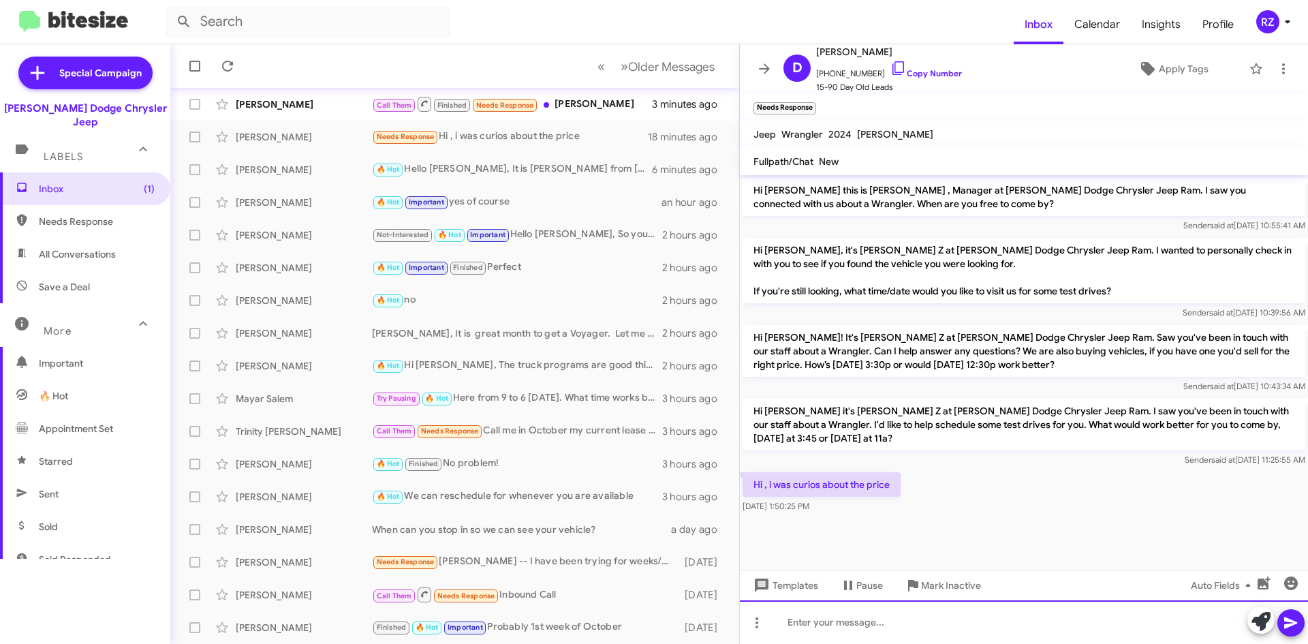
click at [845, 624] on div at bounding box center [1024, 622] width 568 height 44
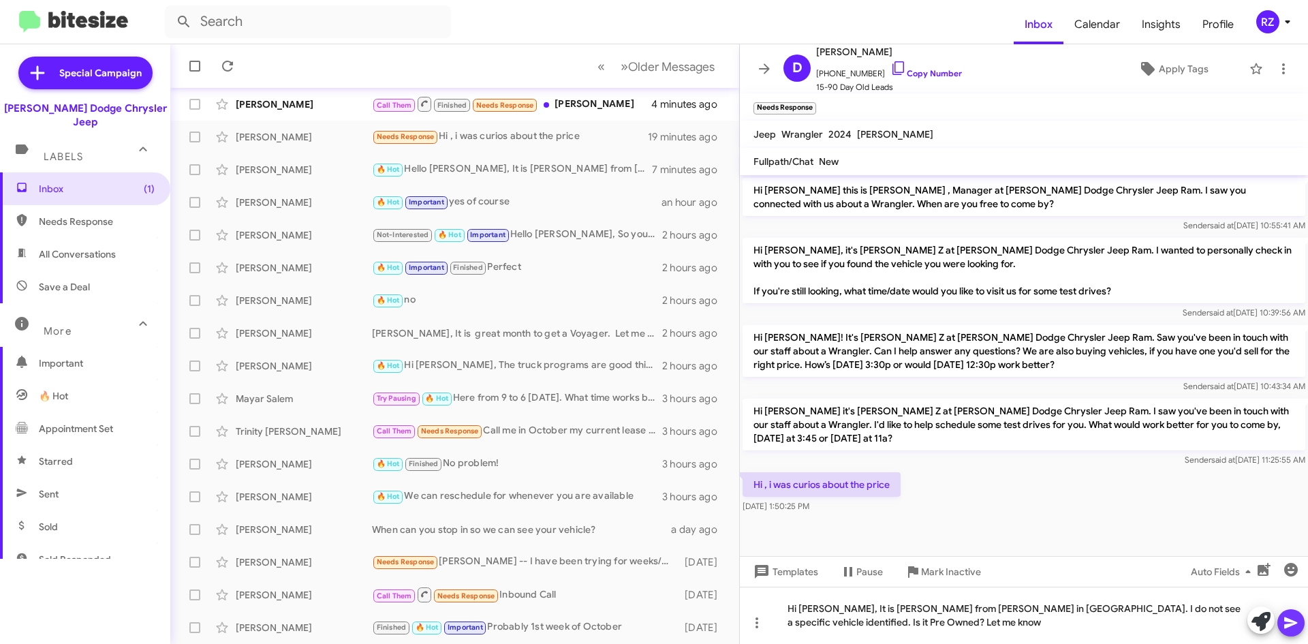
click at [1284, 627] on icon at bounding box center [1290, 623] width 13 height 12
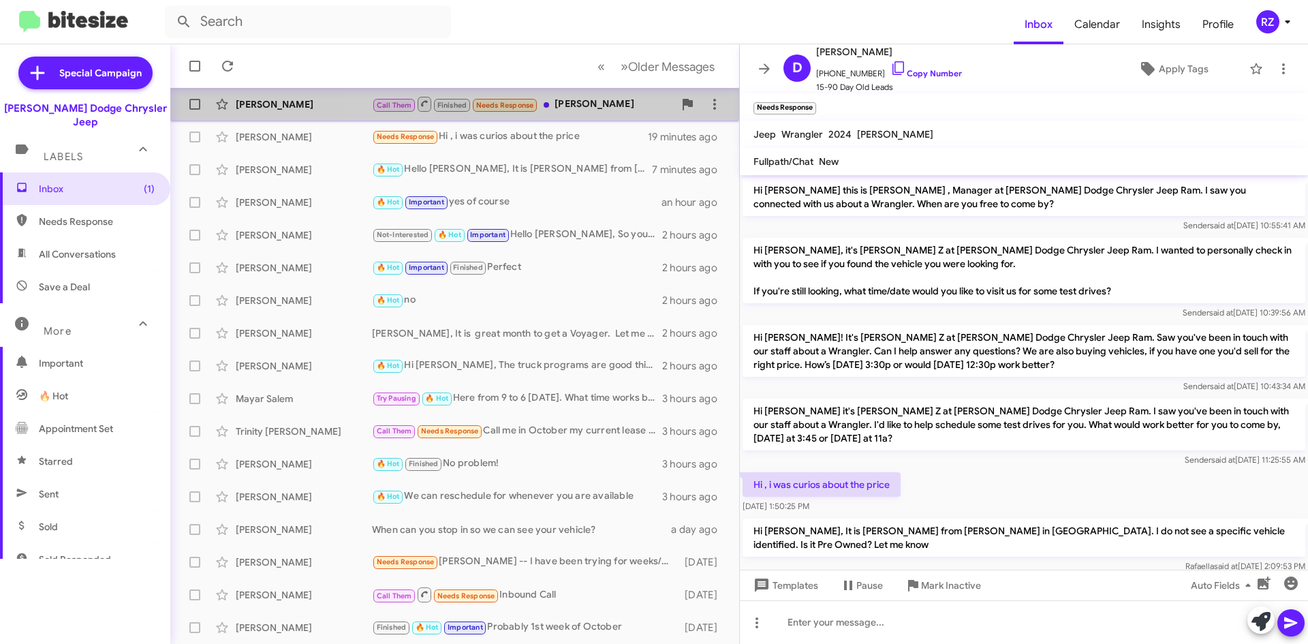
click at [589, 111] on div "Call Them Finished Needs Response [PERSON_NAME]" at bounding box center [523, 103] width 302 height 17
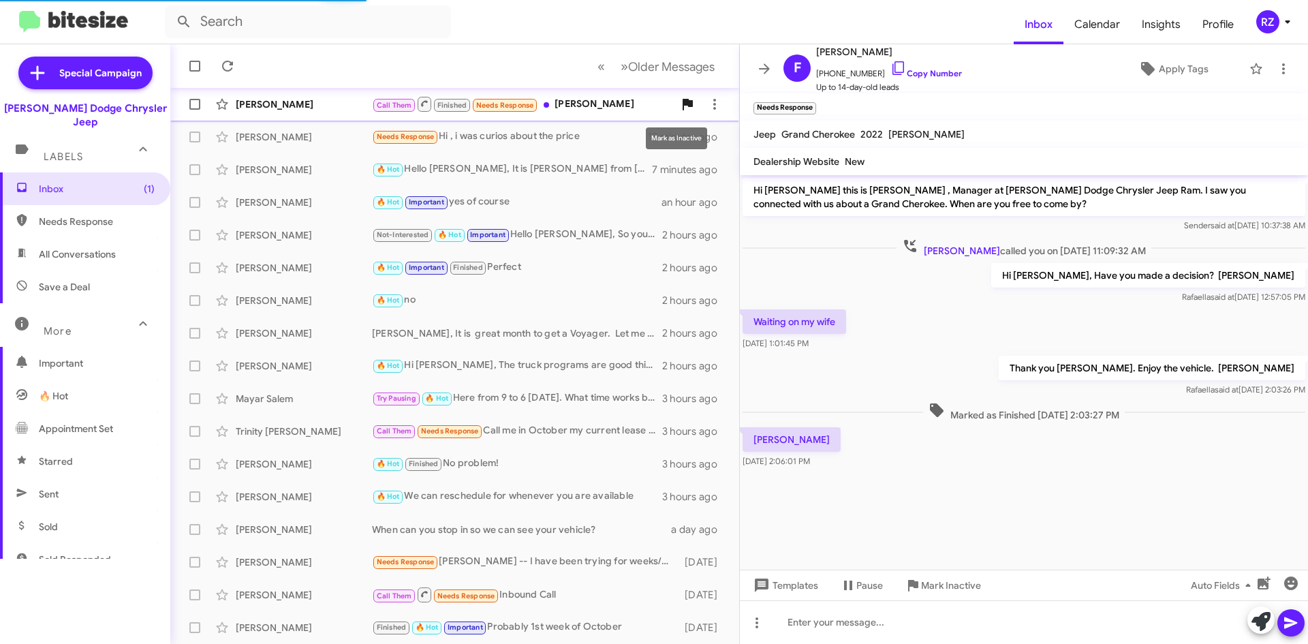
click at [682, 103] on icon at bounding box center [687, 105] width 10 height 12
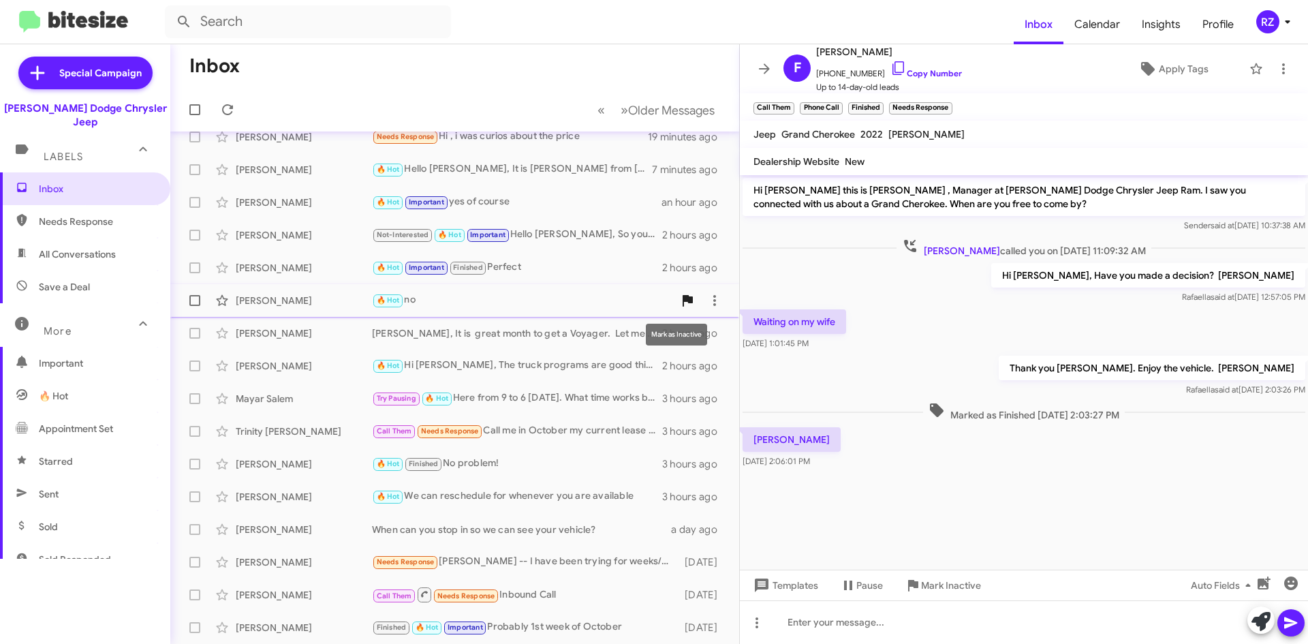
click at [680, 305] on icon at bounding box center [687, 300] width 16 height 16
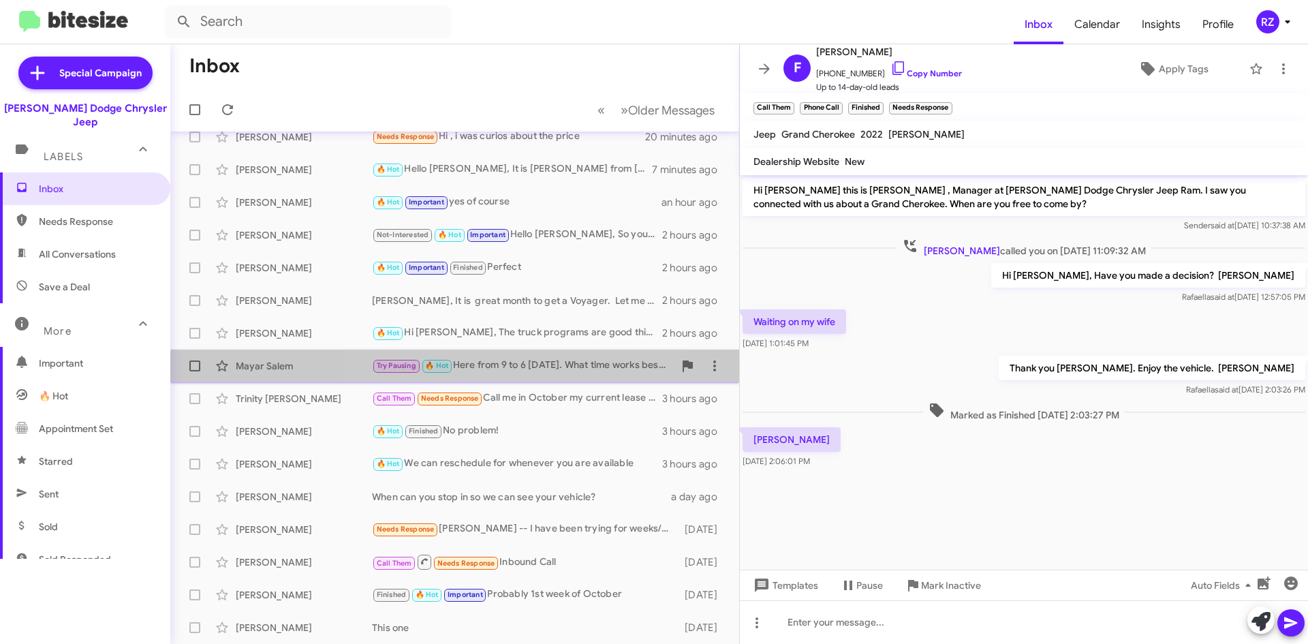
click at [535, 376] on div "Mayar Salem Try Pausing 🔥 Hot Here from 9 to 6 [DATE]. What time works best for…" at bounding box center [454, 365] width 547 height 27
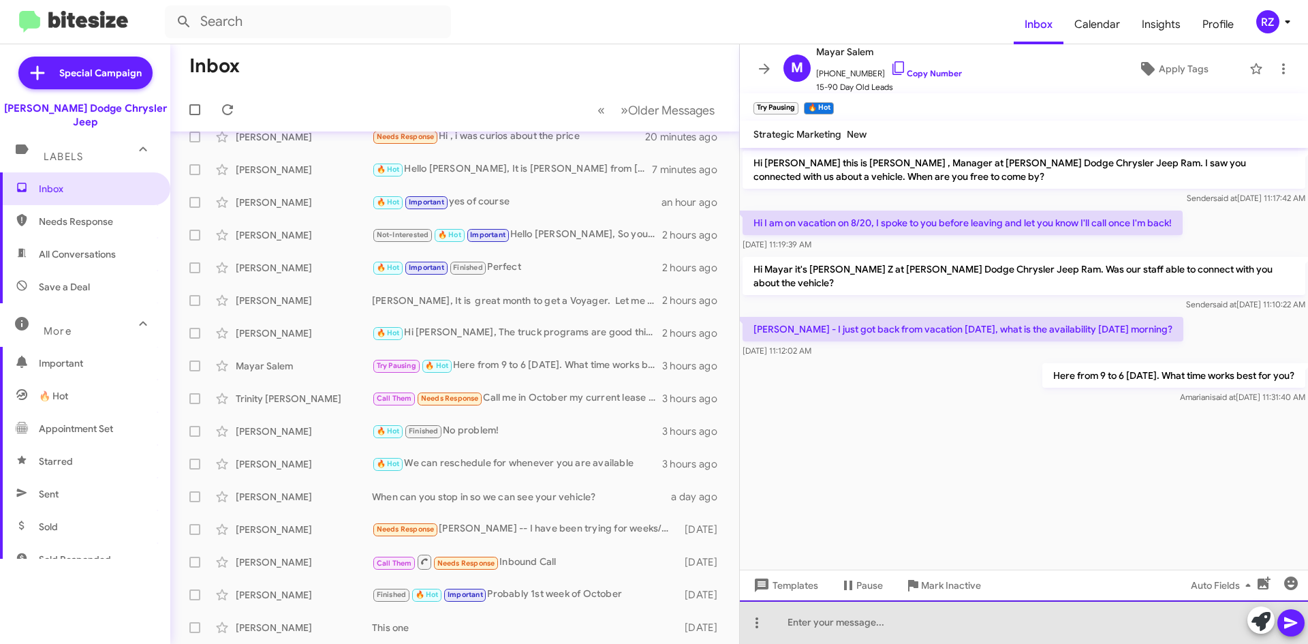
click at [791, 622] on div at bounding box center [1024, 622] width 568 height 44
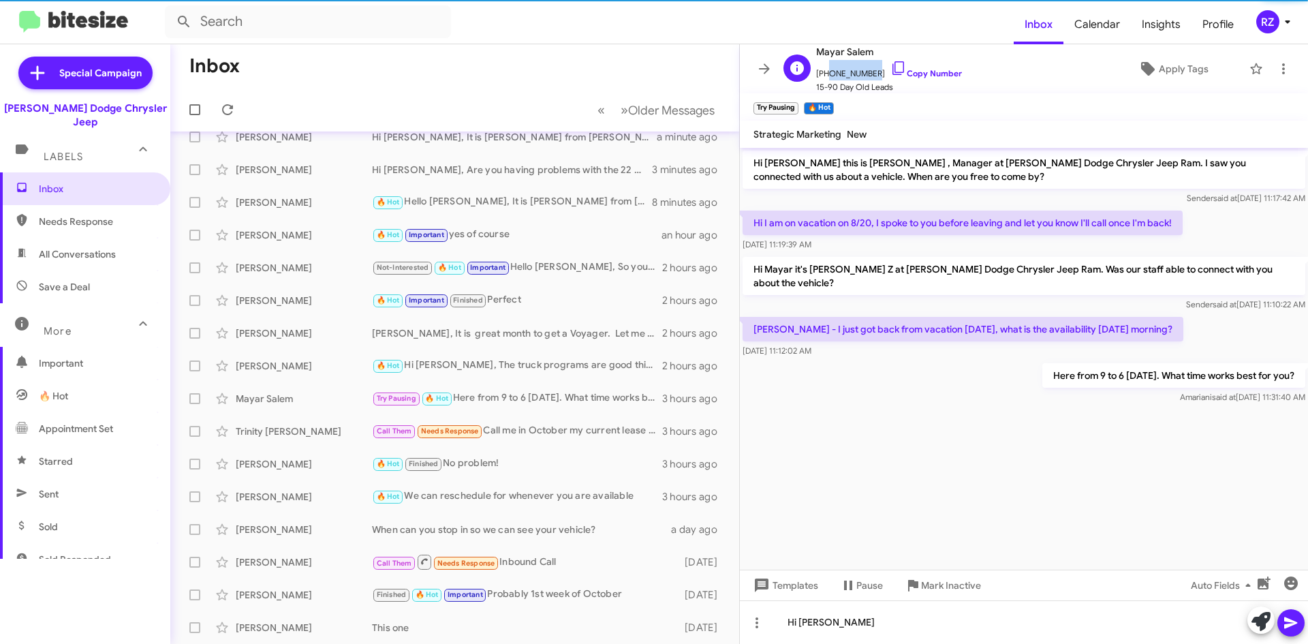
drag, startPoint x: 866, startPoint y: 72, endPoint x: 832, endPoint y: 66, distance: 34.6
click at [826, 67] on span "[PHONE_NUMBER] Copy Number" at bounding box center [889, 70] width 146 height 20
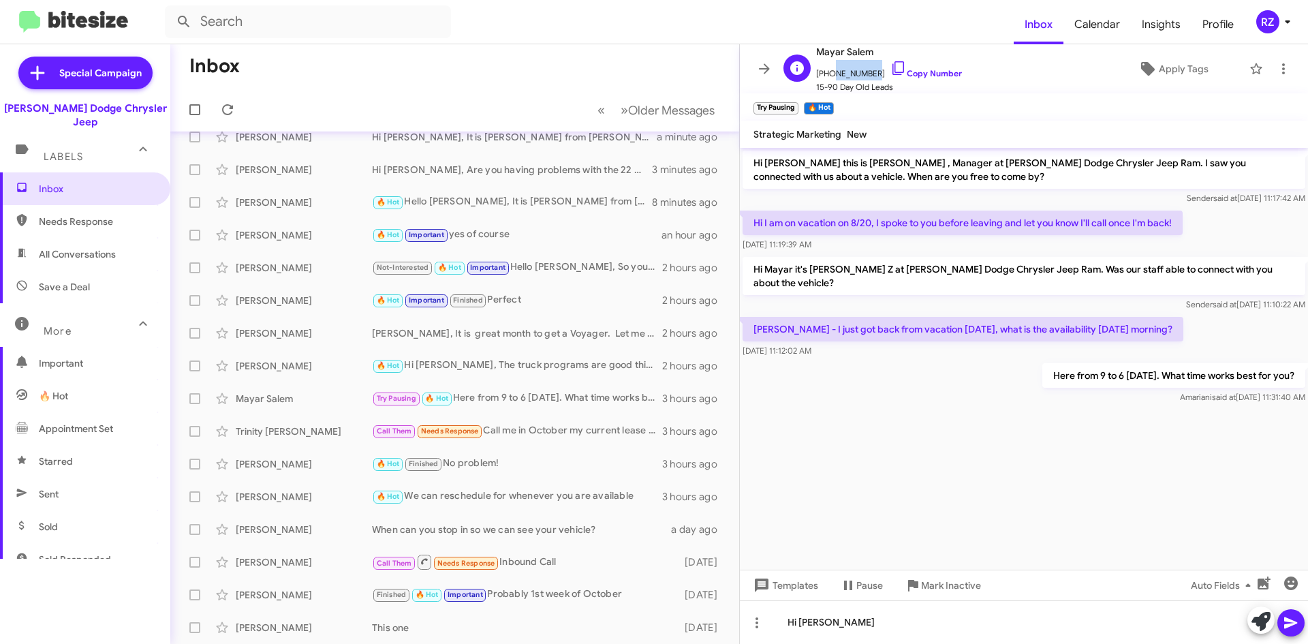
copy span "738851503"
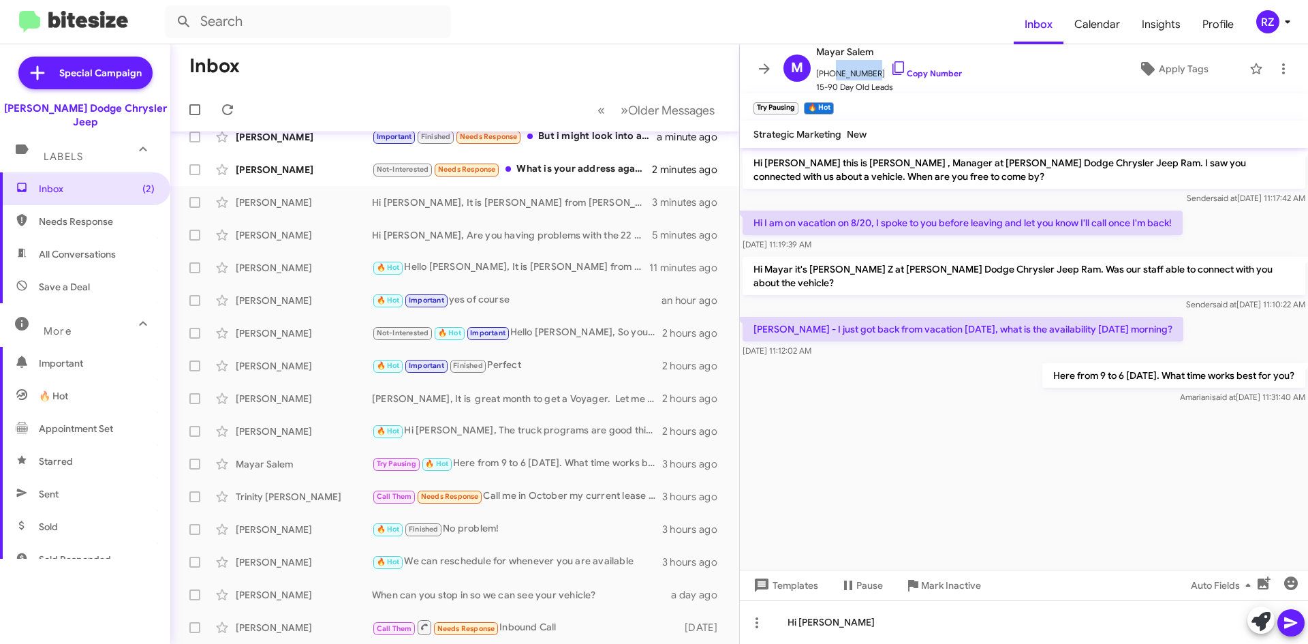
scroll to position [82, 0]
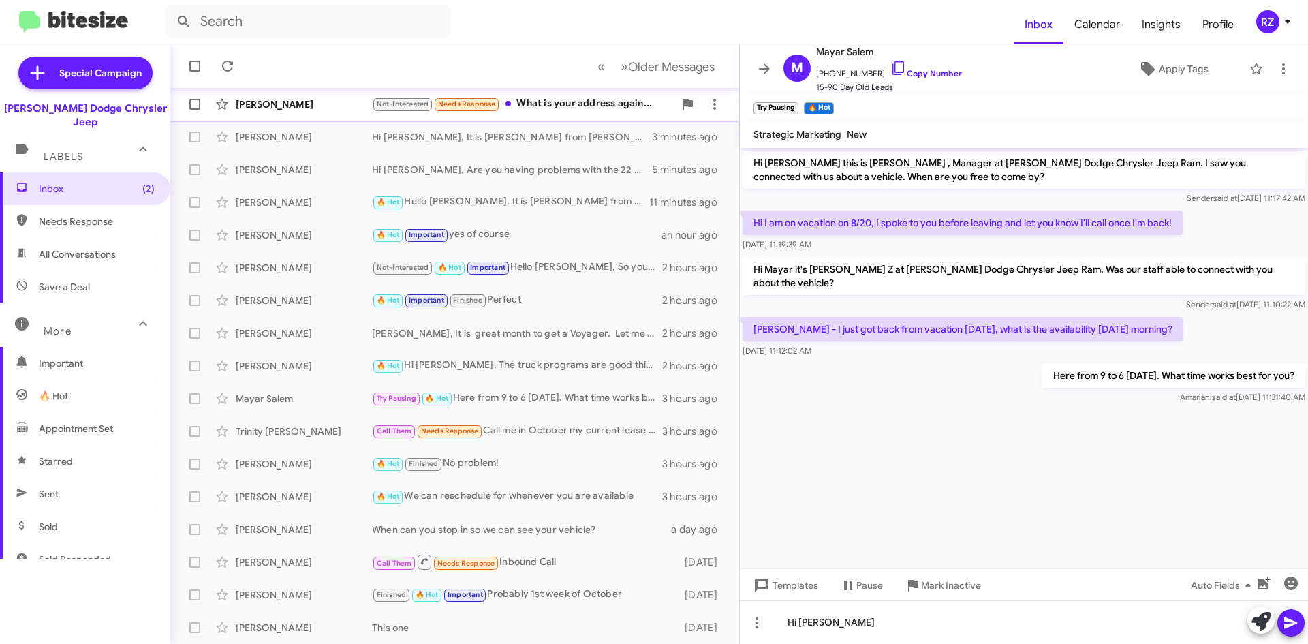
click at [509, 114] on div "[PERSON_NAME] Not-Interested Needs Response What is your address again... 2 min…" at bounding box center [454, 104] width 547 height 27
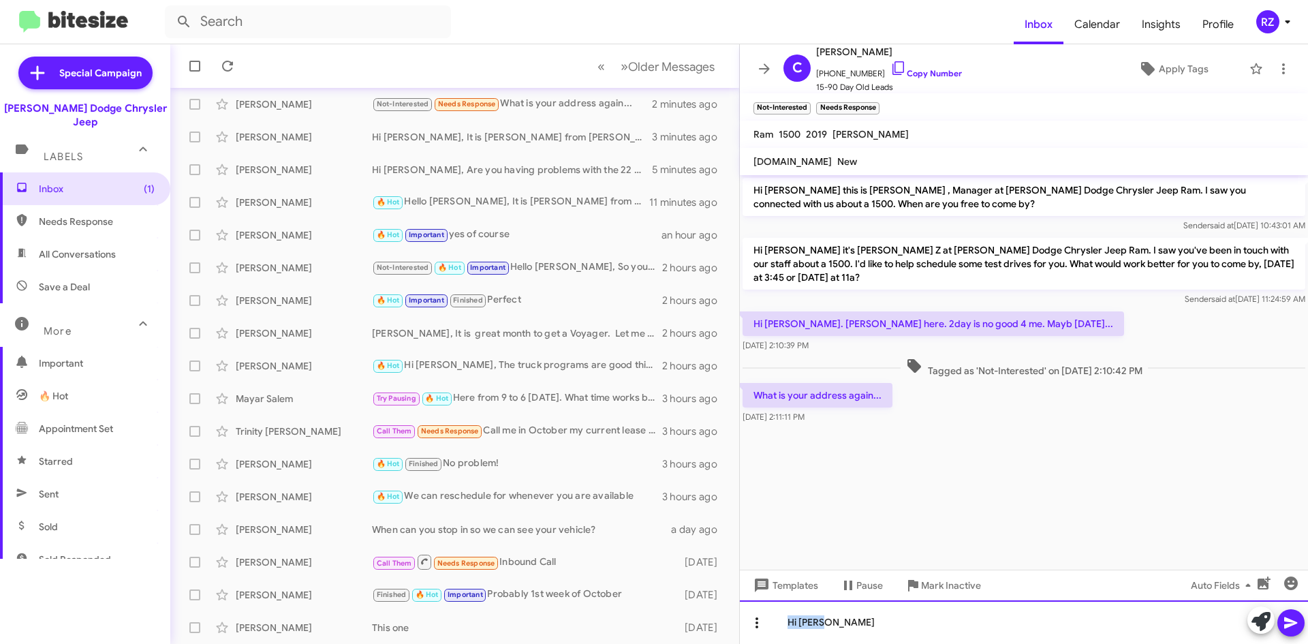
drag, startPoint x: 837, startPoint y: 624, endPoint x: 750, endPoint y: 624, distance: 87.2
click at [750, 624] on div "Hi [PERSON_NAME]" at bounding box center [1024, 622] width 568 height 44
click at [852, 614] on div at bounding box center [1024, 622] width 568 height 44
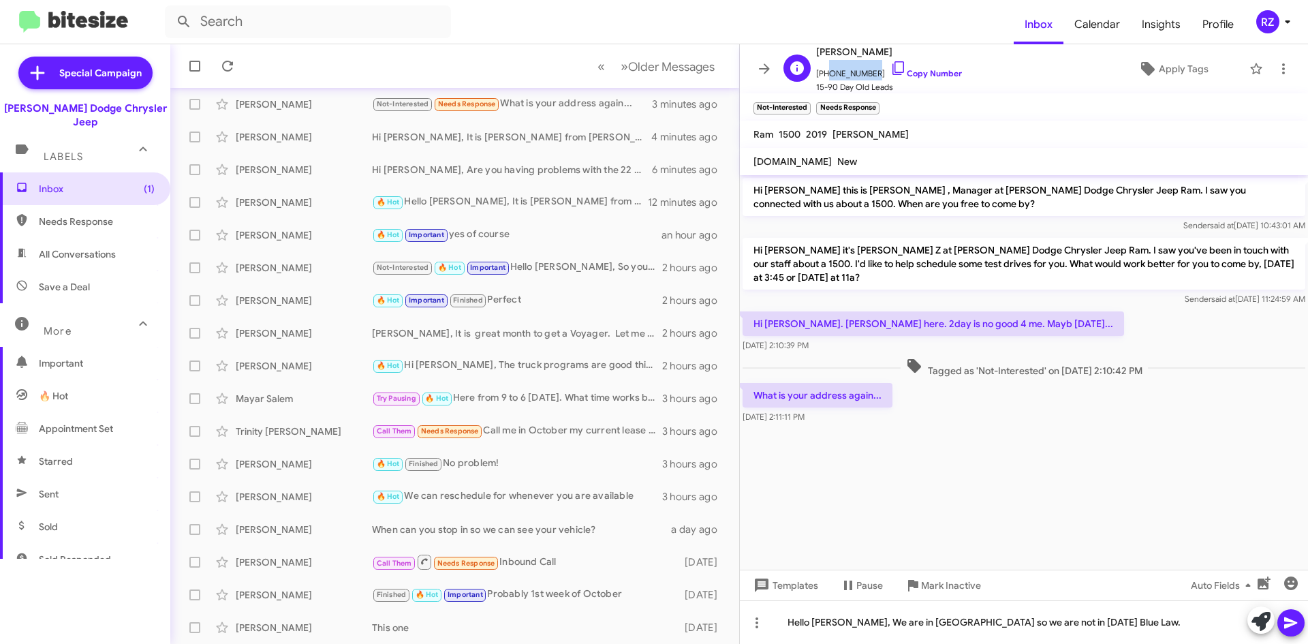
drag, startPoint x: 867, startPoint y: 75, endPoint x: 825, endPoint y: 76, distance: 42.2
click at [825, 76] on span "[PHONE_NUMBER] Copy Number" at bounding box center [889, 70] width 146 height 20
copy span "9179232090"
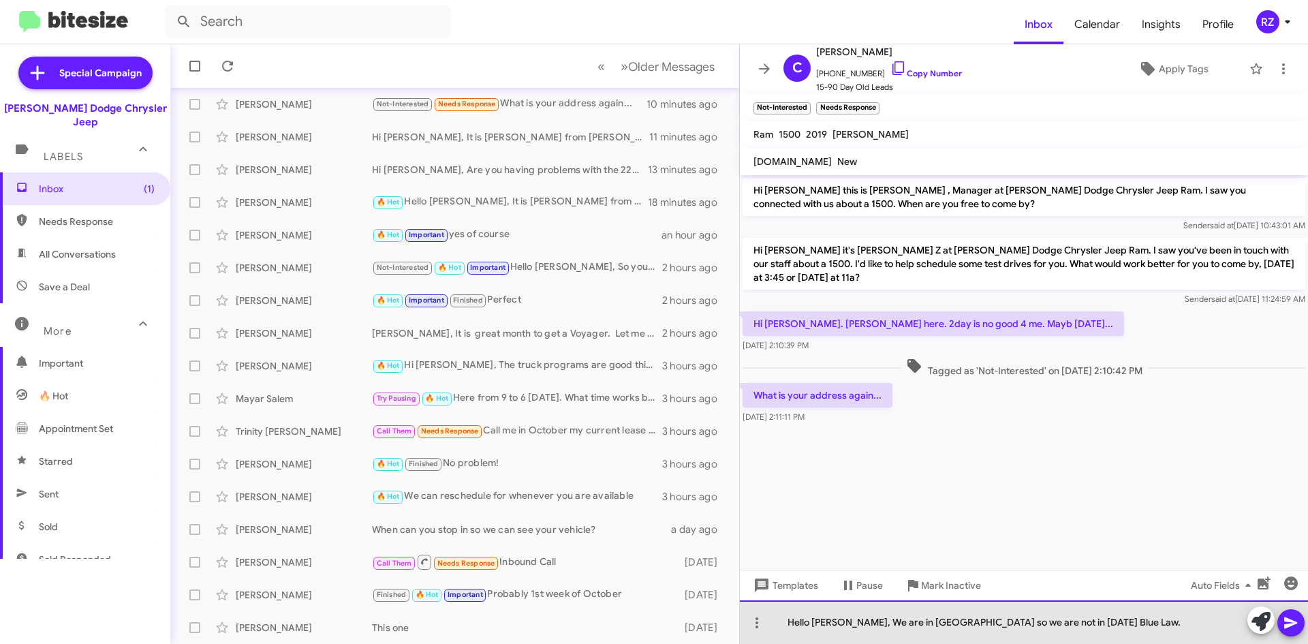
click at [894, 624] on div "Hello [PERSON_NAME], We are in [GEOGRAPHIC_DATA] so we are not in [DATE] Blue L…" at bounding box center [1024, 622] width 568 height 44
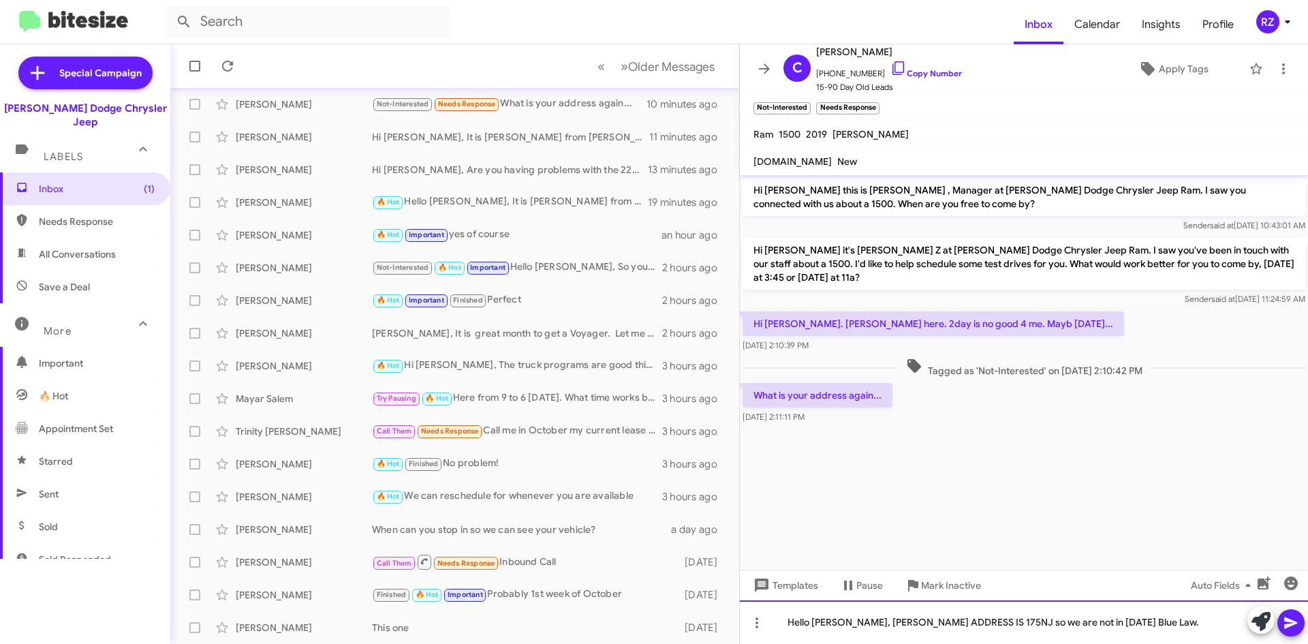
click at [912, 622] on div "Hello [PERSON_NAME], [PERSON_NAME] ADDRESS IS 175NJ so we are not in [DATE] Blu…" at bounding box center [1024, 622] width 568 height 44
click at [923, 623] on div "Hello [PERSON_NAME], [PERSON_NAME] ADDRESS IS 175NJ so we are not in [DATE] Blu…" at bounding box center [1024, 622] width 568 height 44
click at [1167, 622] on div "Hello [PERSON_NAME], Our address [STREET_ADDRESS] so we are not in [DATE] Blue …" at bounding box center [1024, 622] width 568 height 44
click at [1219, 620] on div "Hello [PERSON_NAME], Our address [STREET_ADDRESS] so we are not in [DATE], Blue…" at bounding box center [1024, 622] width 568 height 44
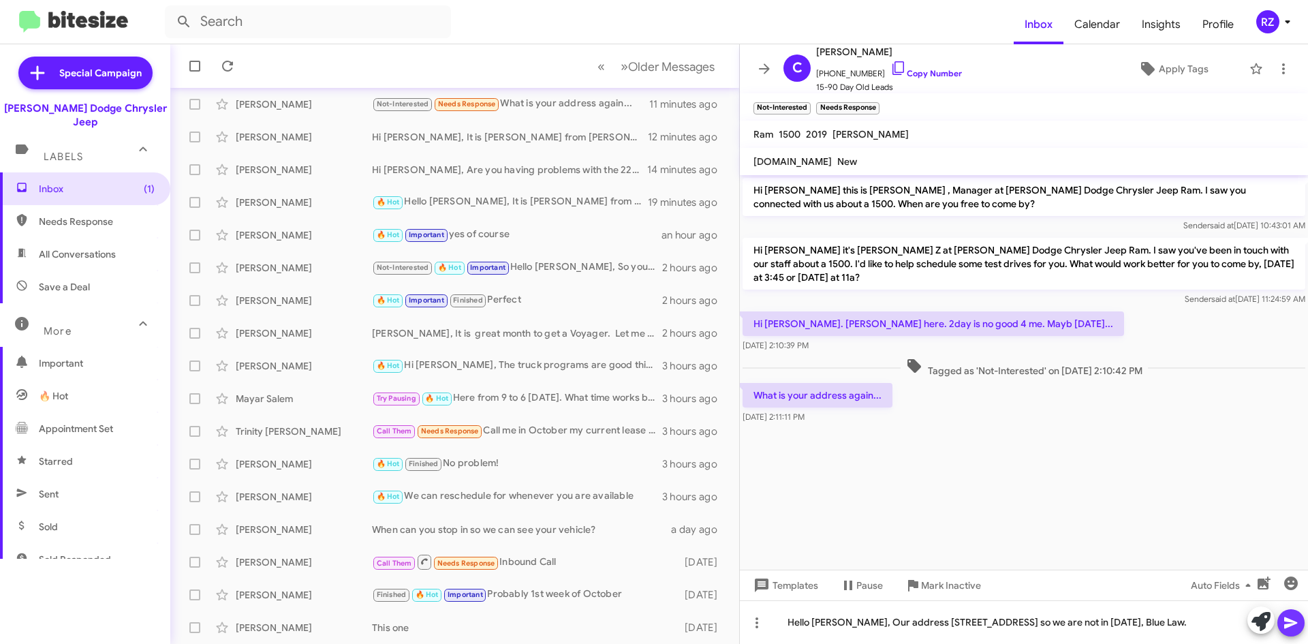
click at [1294, 618] on icon at bounding box center [1290, 622] width 16 height 16
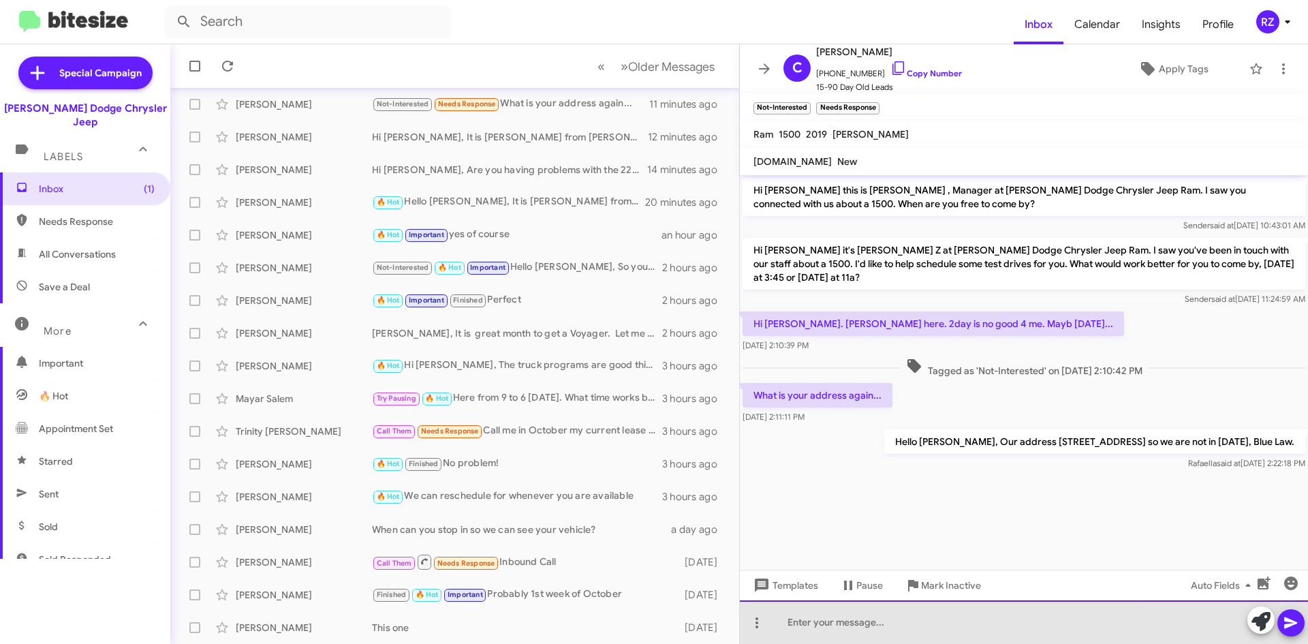
click at [794, 615] on div at bounding box center [1024, 622] width 568 height 44
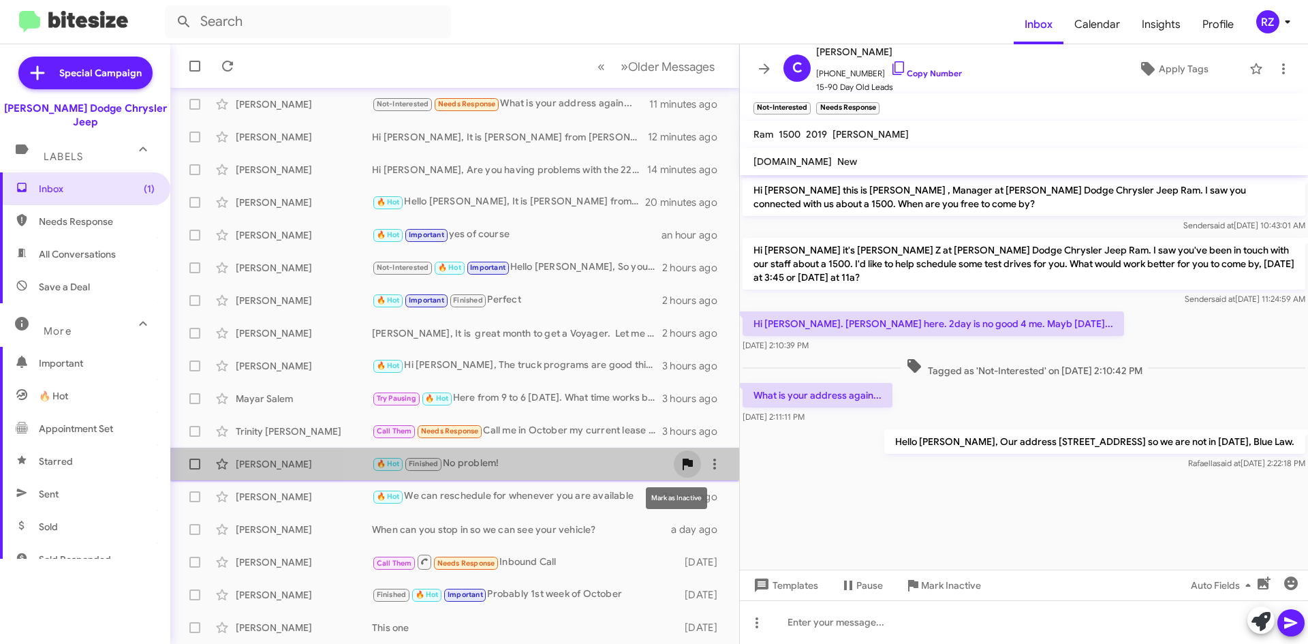
click at [682, 460] on icon at bounding box center [687, 464] width 10 height 12
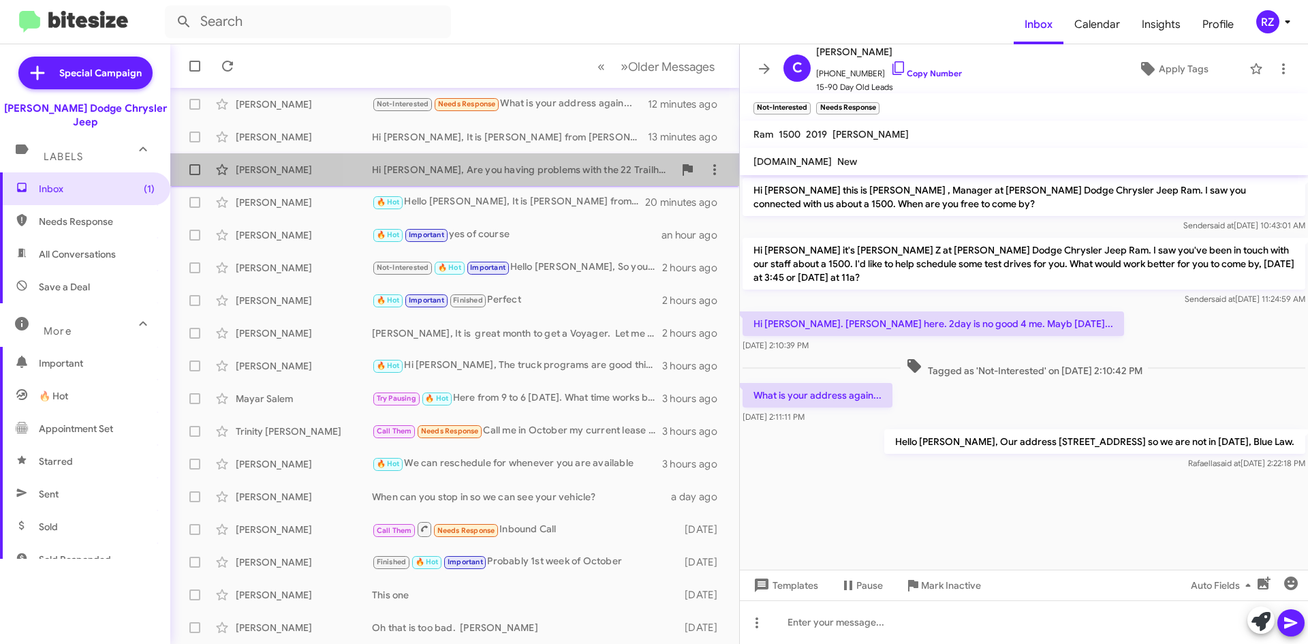
click at [628, 166] on div "Hi [PERSON_NAME], Are you having problems with the 22 Trailhawk?" at bounding box center [523, 170] width 302 height 14
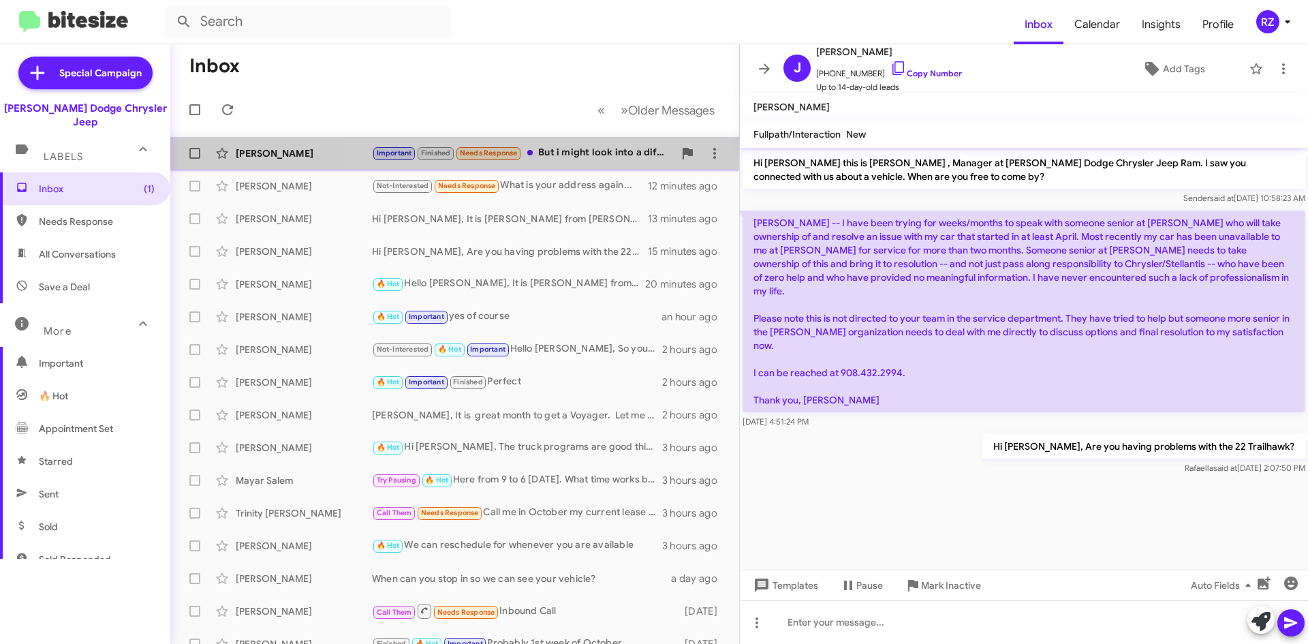
click at [564, 159] on div "Important Finished Needs Response But i might look into a different car. Still …" at bounding box center [523, 153] width 302 height 16
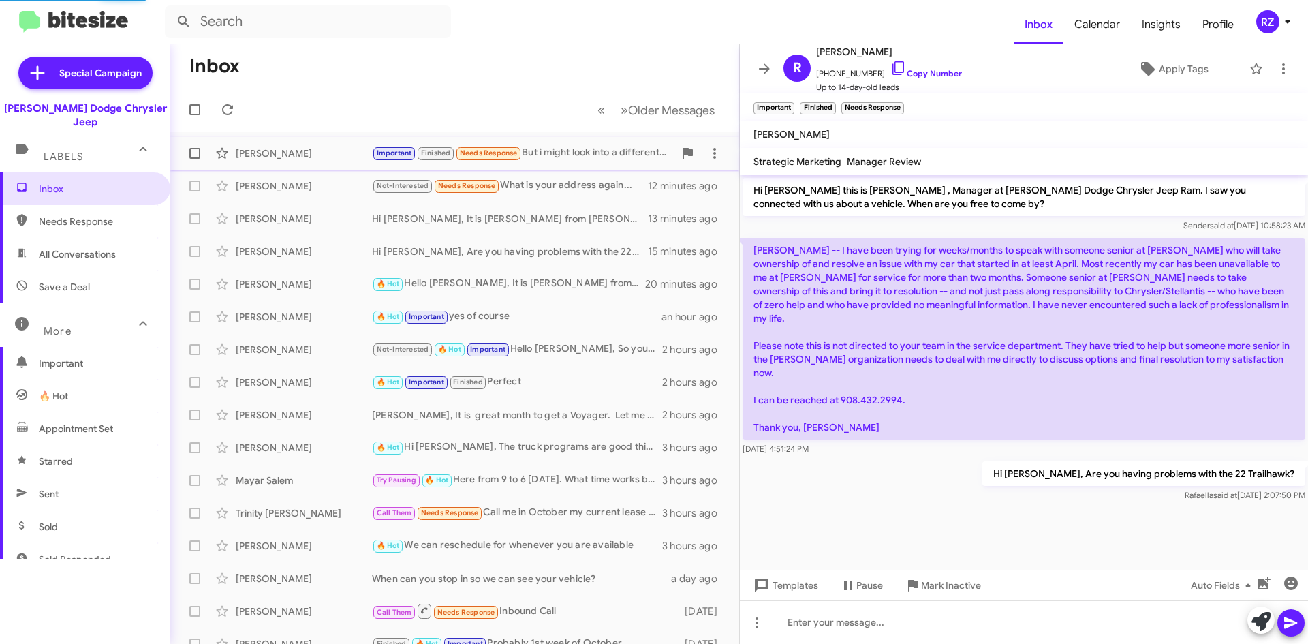
scroll to position [381, 0]
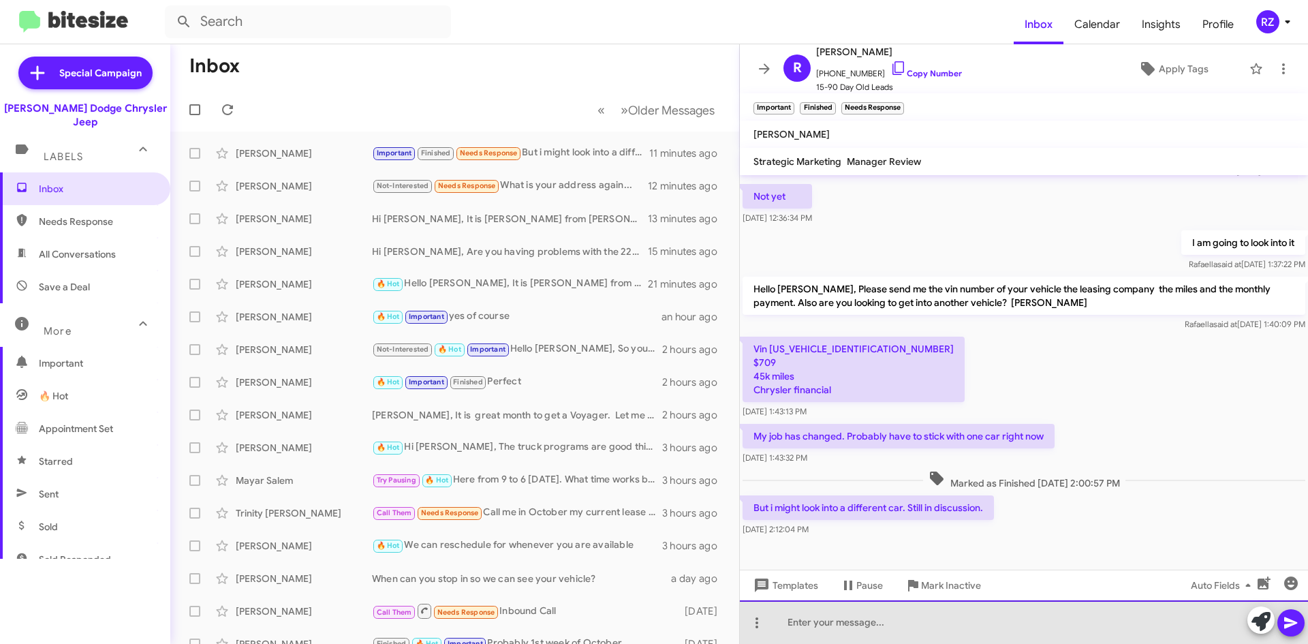
click at [850, 622] on div at bounding box center [1024, 622] width 568 height 44
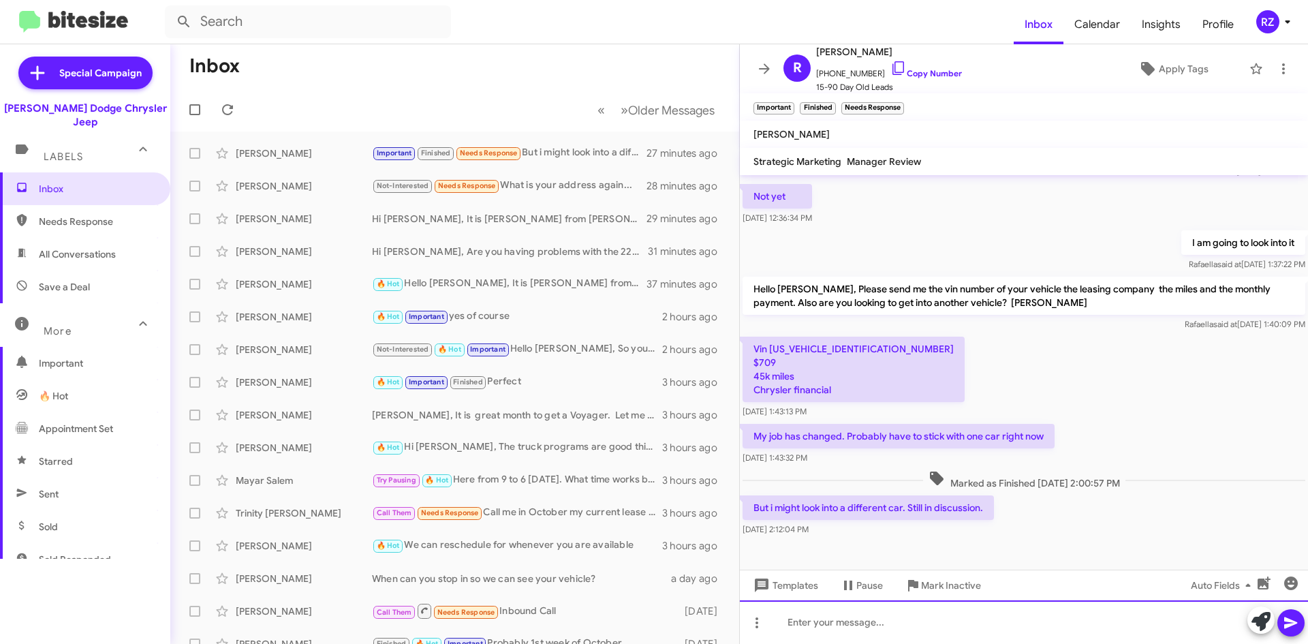
click at [821, 622] on div at bounding box center [1024, 622] width 568 height 44
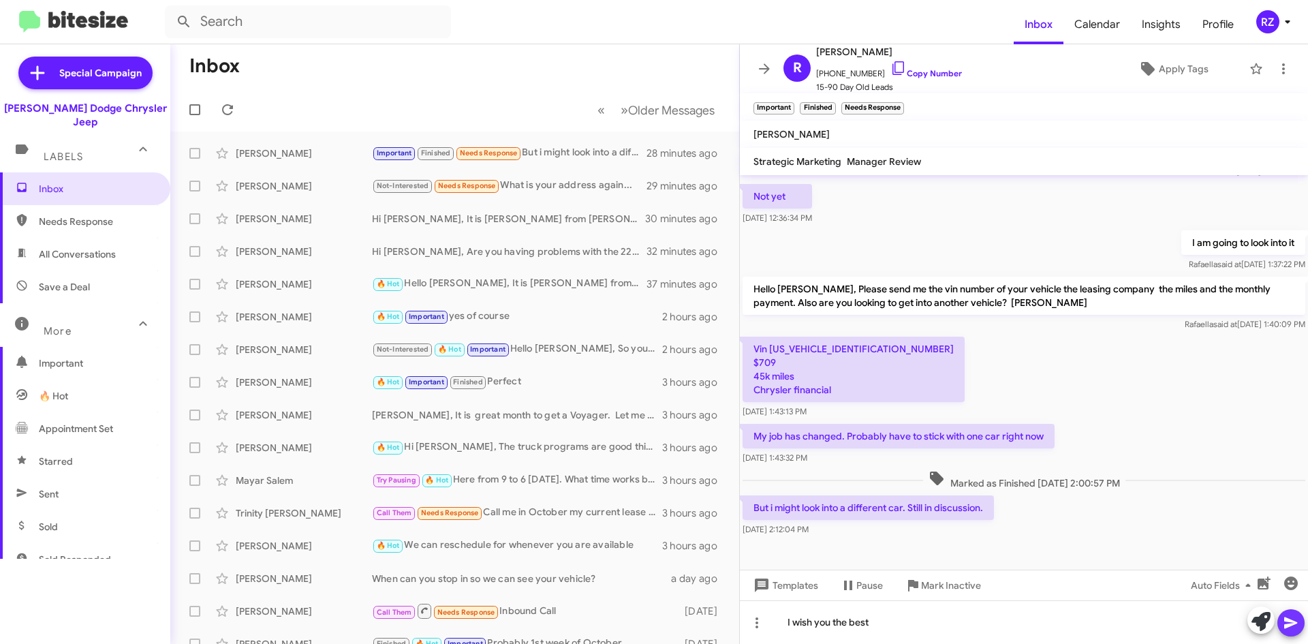
click at [1291, 618] on icon at bounding box center [1290, 622] width 16 height 16
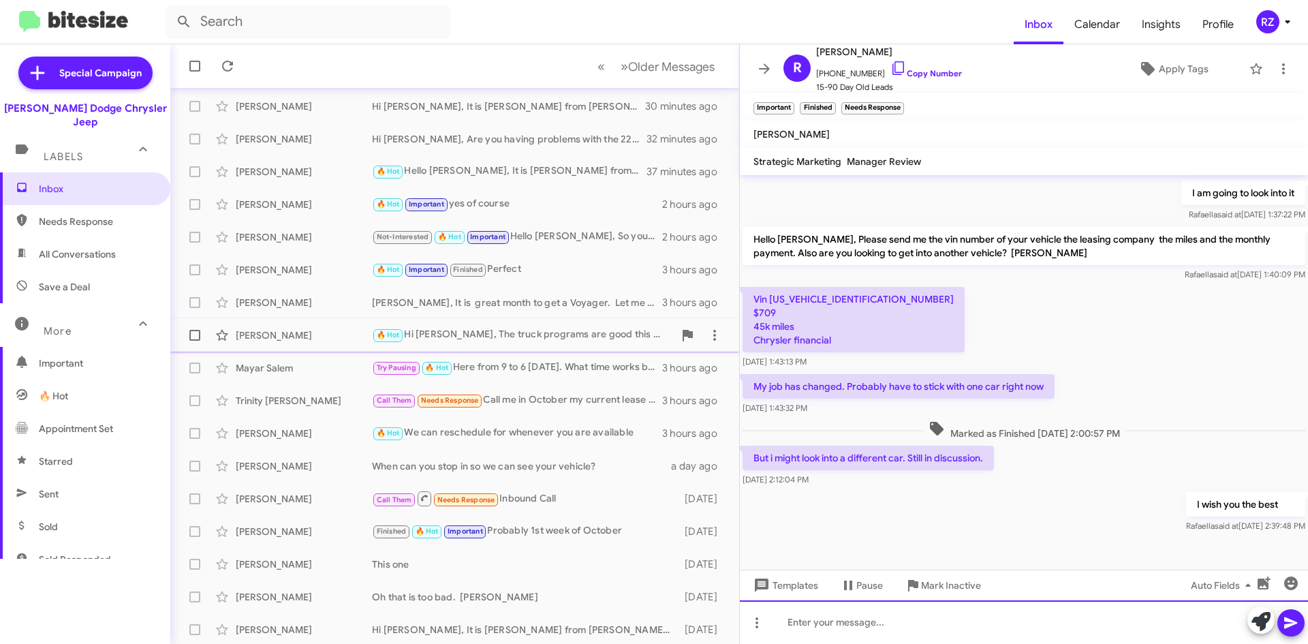
scroll to position [114, 0]
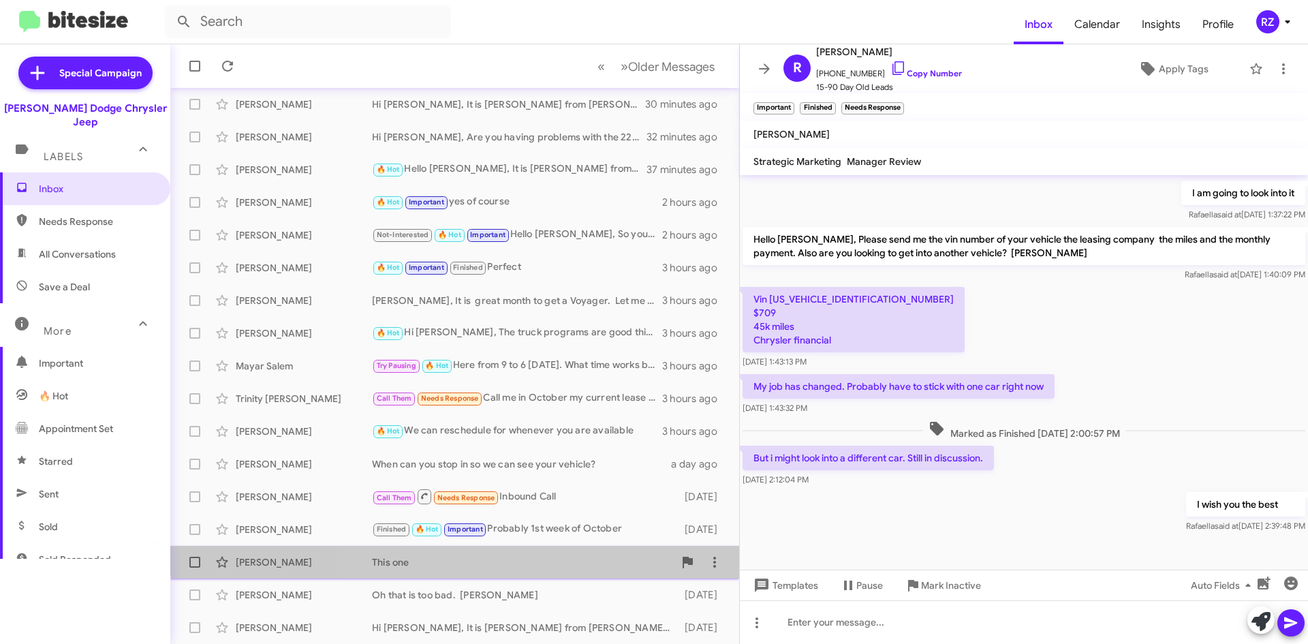
click at [537, 552] on div "[PERSON_NAME] This one [DATE]" at bounding box center [454, 561] width 547 height 27
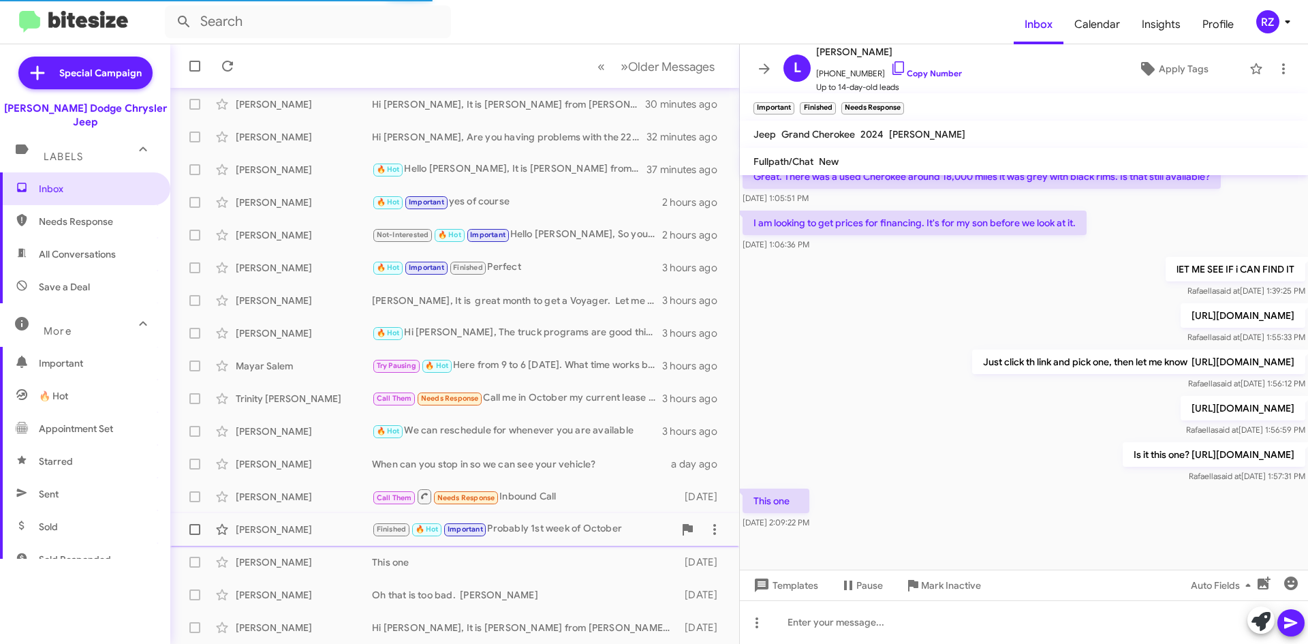
scroll to position [153, 0]
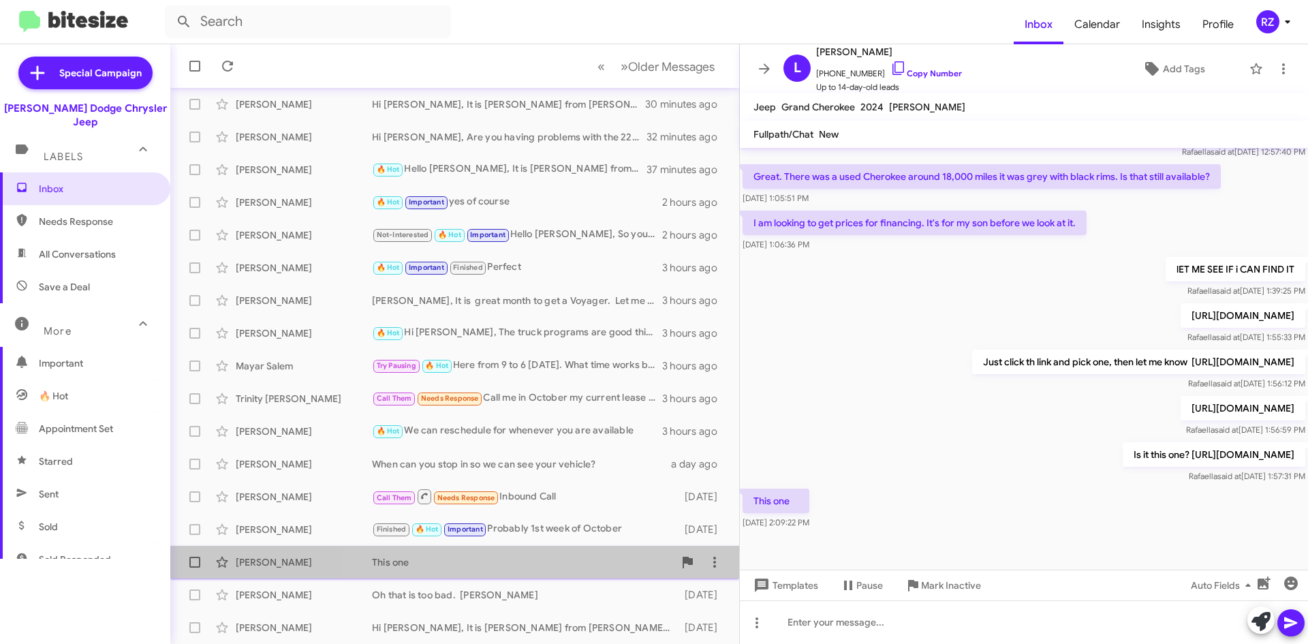
click at [548, 558] on div "This one" at bounding box center [523, 562] width 302 height 14
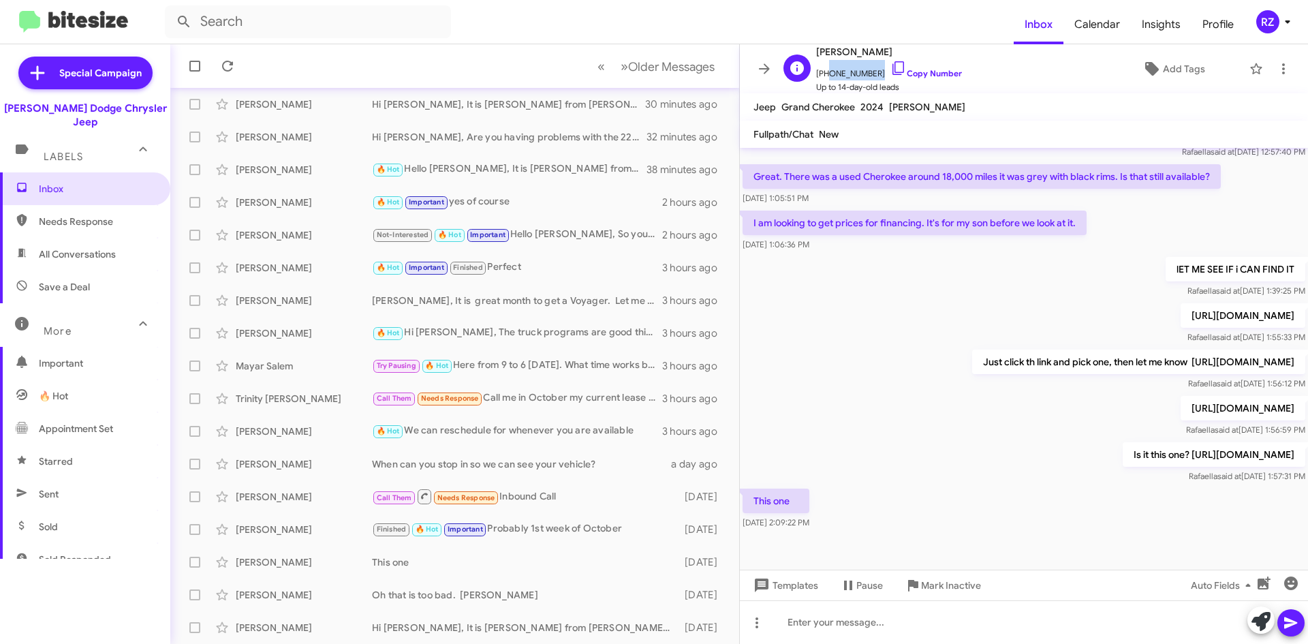
drag, startPoint x: 870, startPoint y: 72, endPoint x: 823, endPoint y: 78, distance: 46.7
click at [823, 78] on span "[PHONE_NUMBER] Copy Number" at bounding box center [889, 70] width 146 height 20
copy span "9736505748"
